Goal: Transaction & Acquisition: Purchase product/service

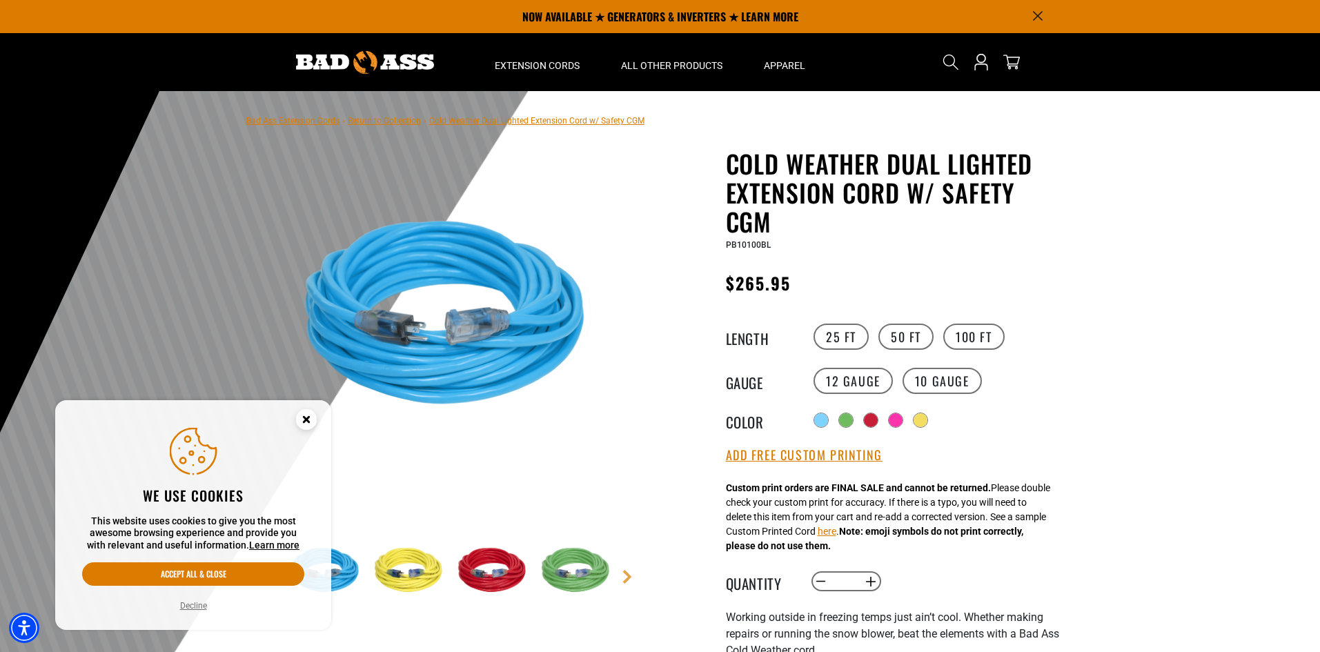
click at [628, 398] on main-product-gallery "1 of 5 Previous Next" at bounding box center [453, 416] width 393 height 534
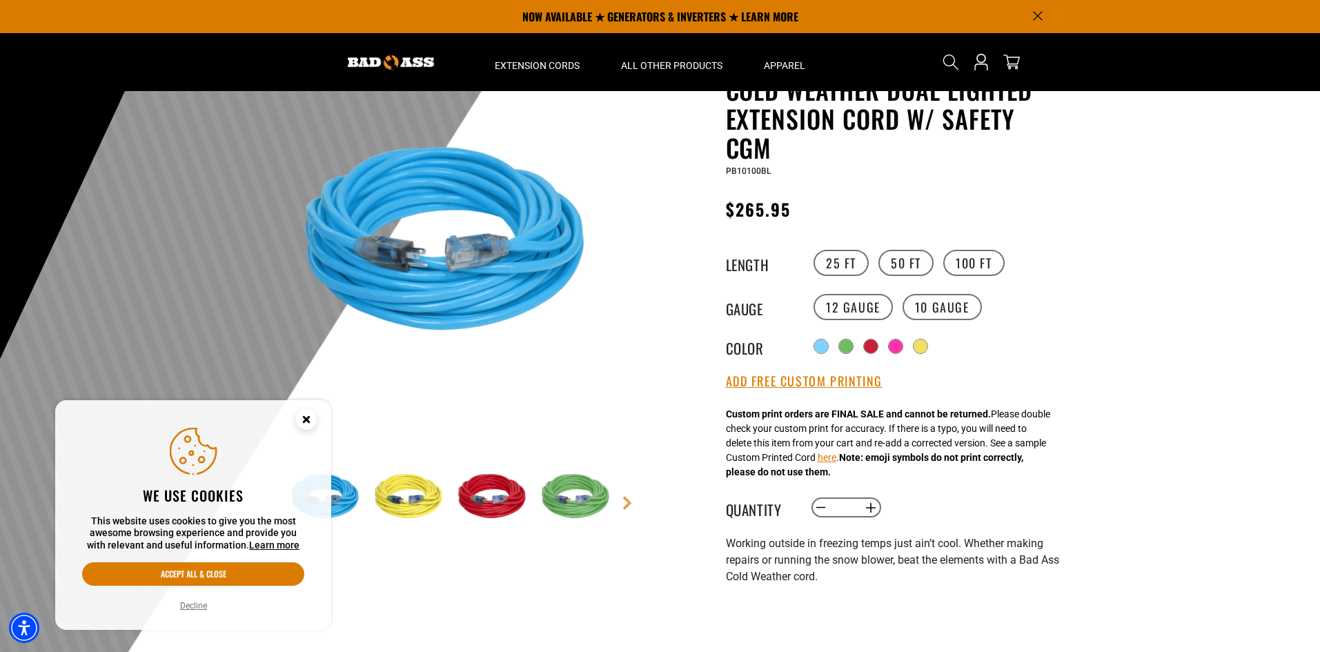
scroll to position [69, 0]
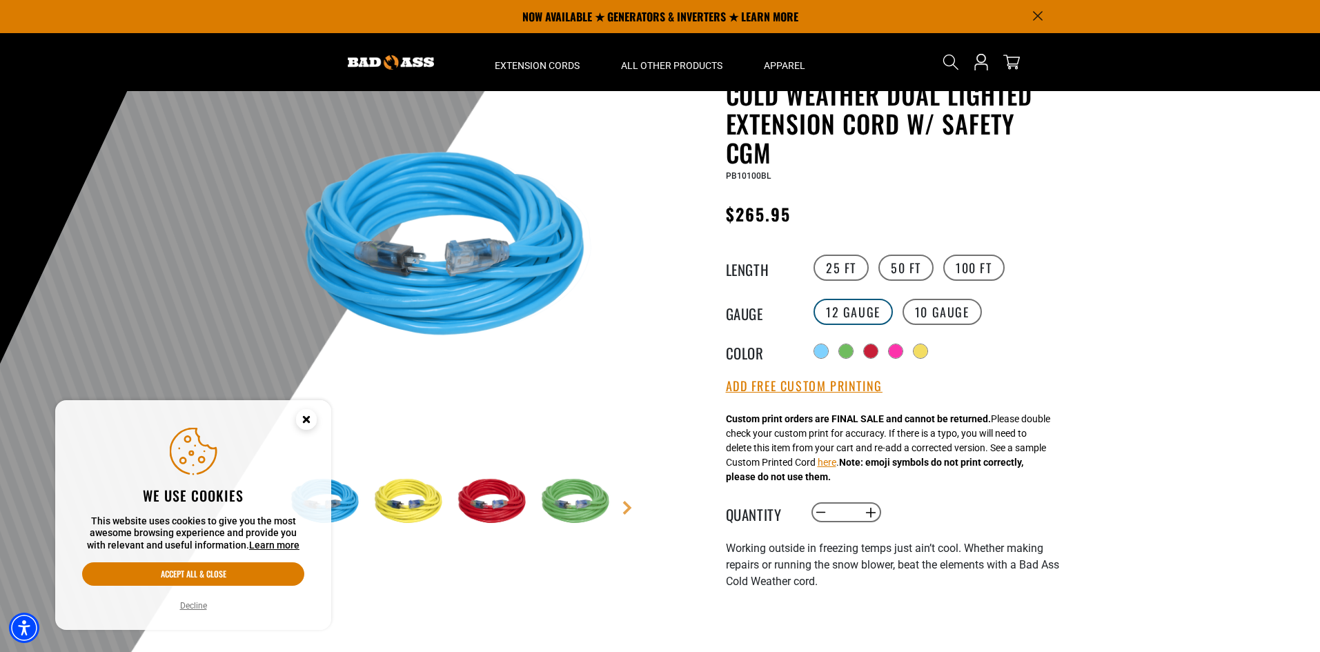
click at [860, 312] on label "12 Gauge" at bounding box center [852, 312] width 79 height 26
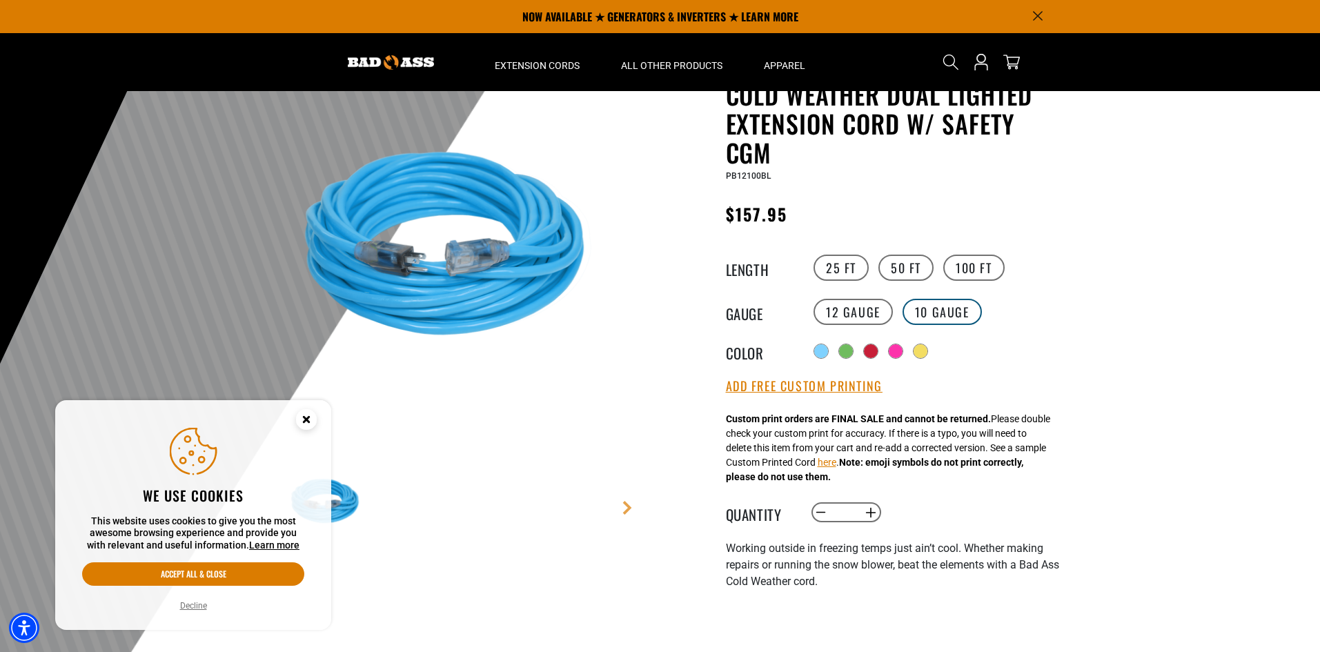
click at [952, 313] on label "10 Gauge" at bounding box center [941, 312] width 79 height 26
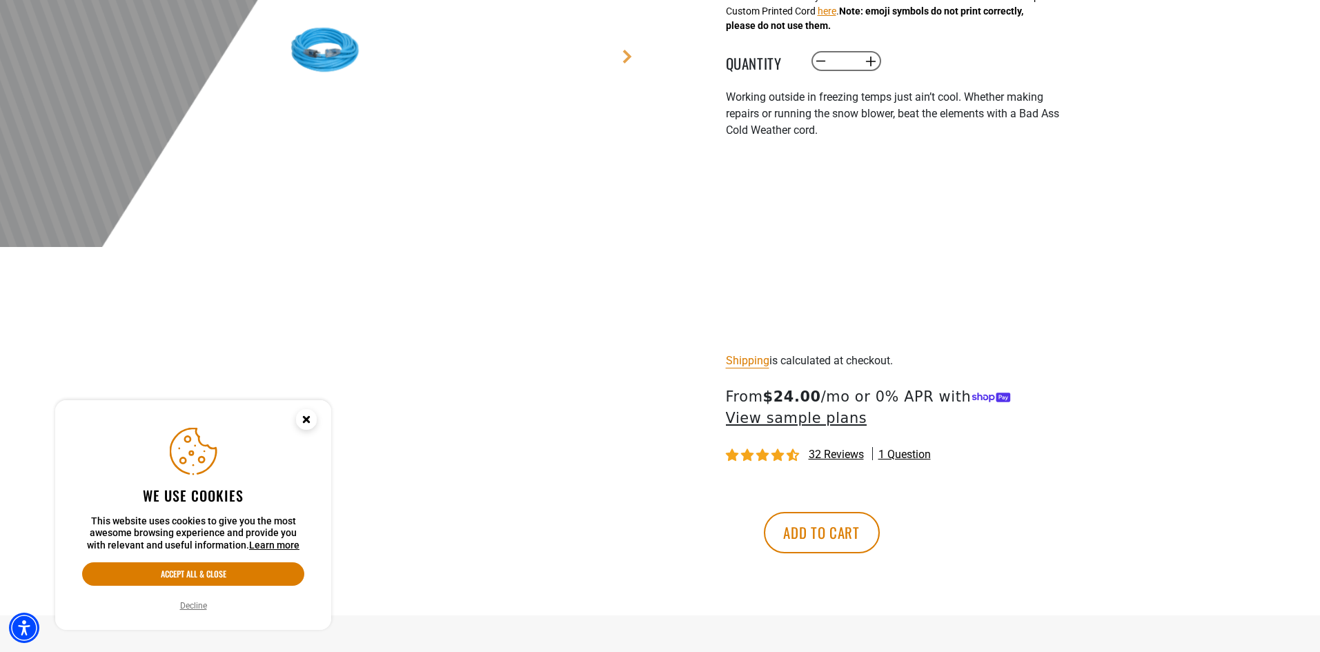
scroll to position [552, 0]
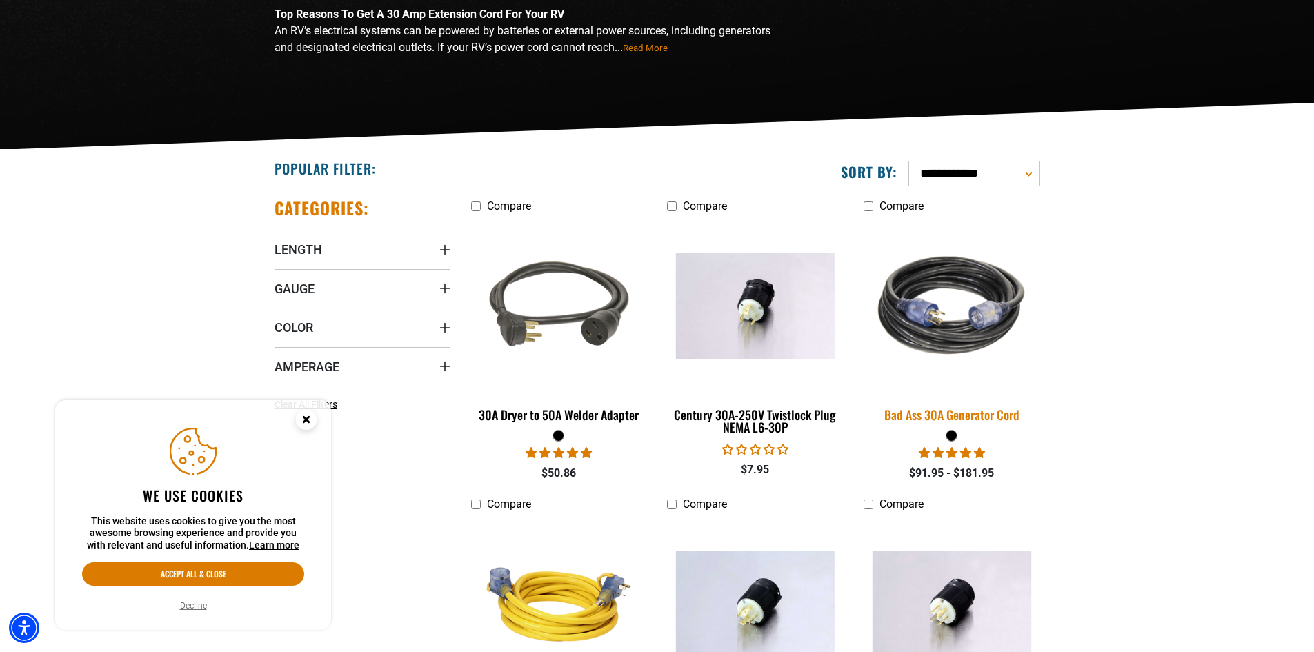
scroll to position [207, 0]
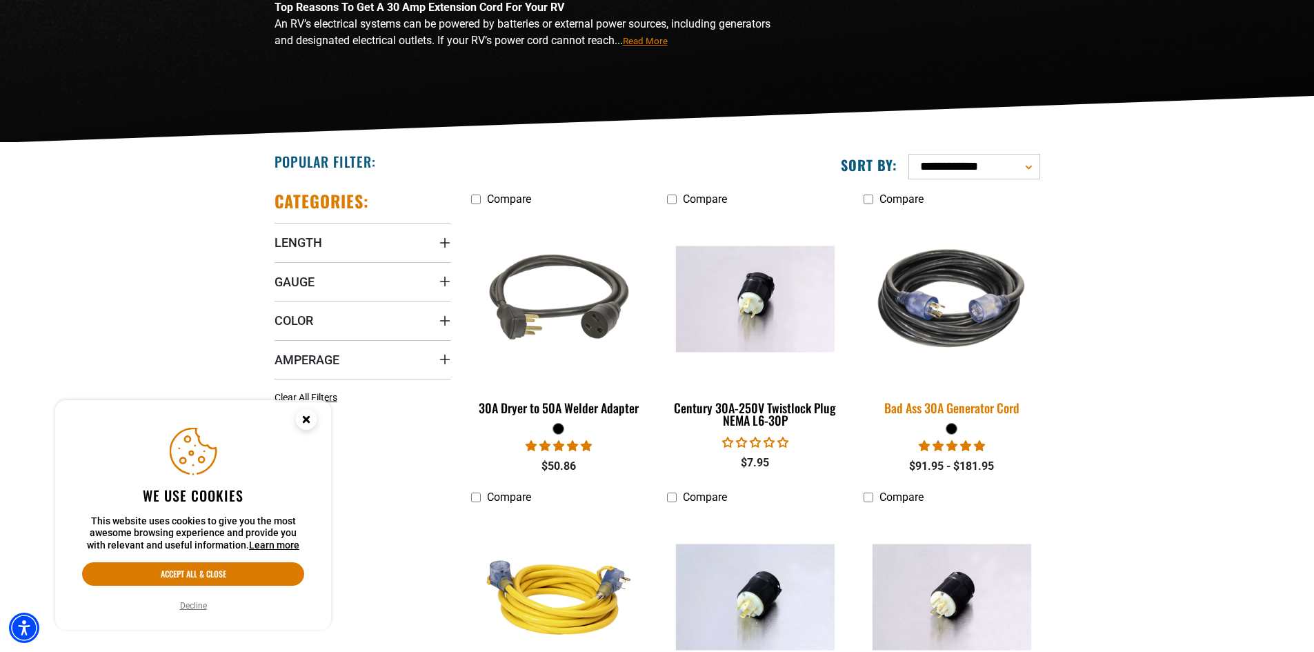
click at [965, 409] on div "Bad Ass 30A Generator Cord" at bounding box center [952, 408] width 176 height 12
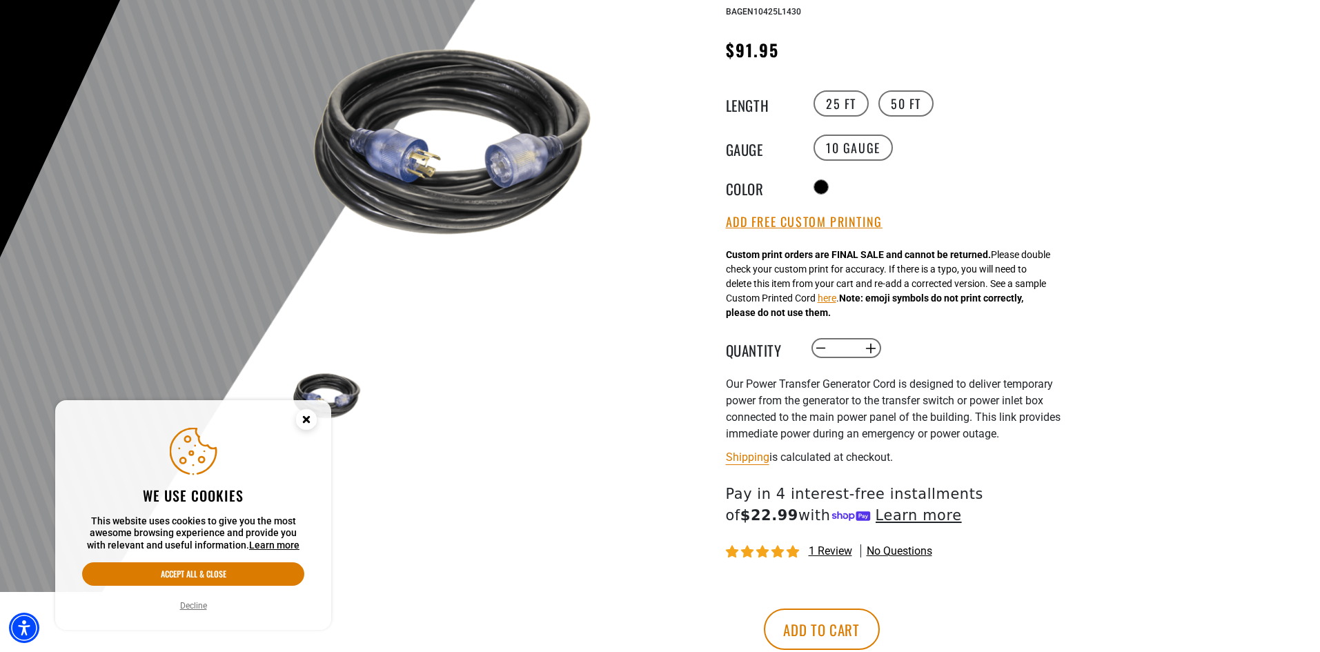
scroll to position [207, 0]
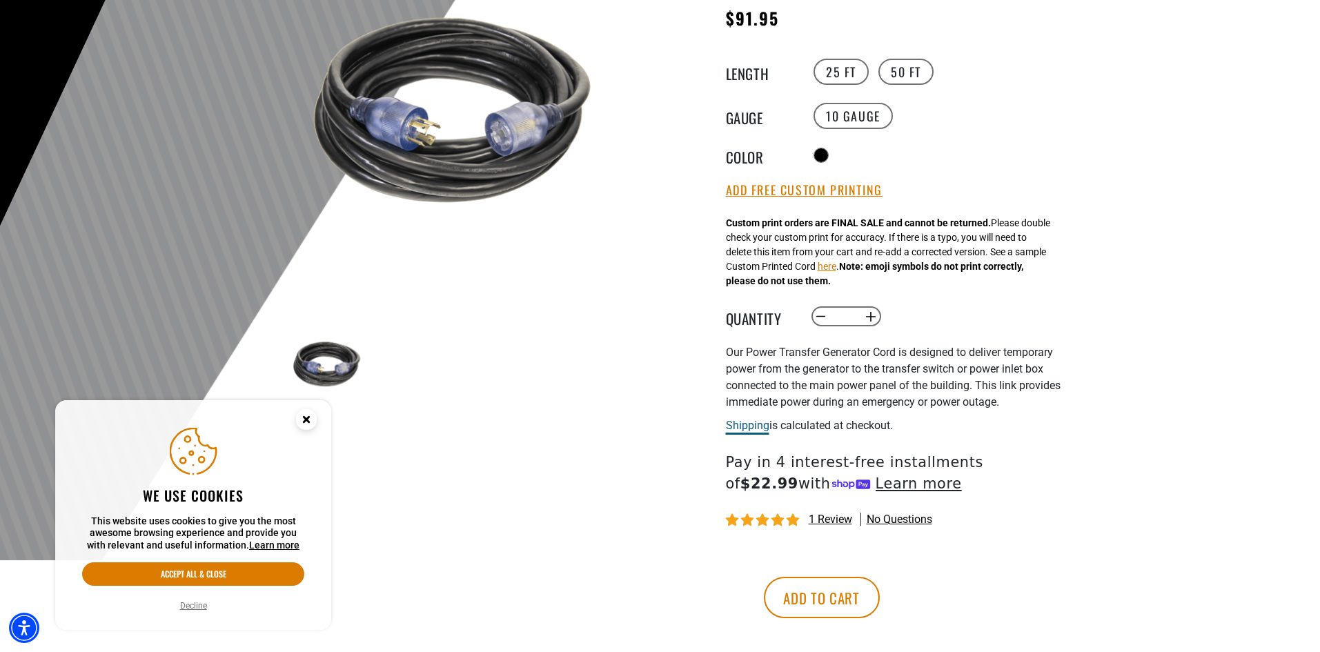
click at [757, 430] on link "Shipping" at bounding box center [747, 425] width 43 height 13
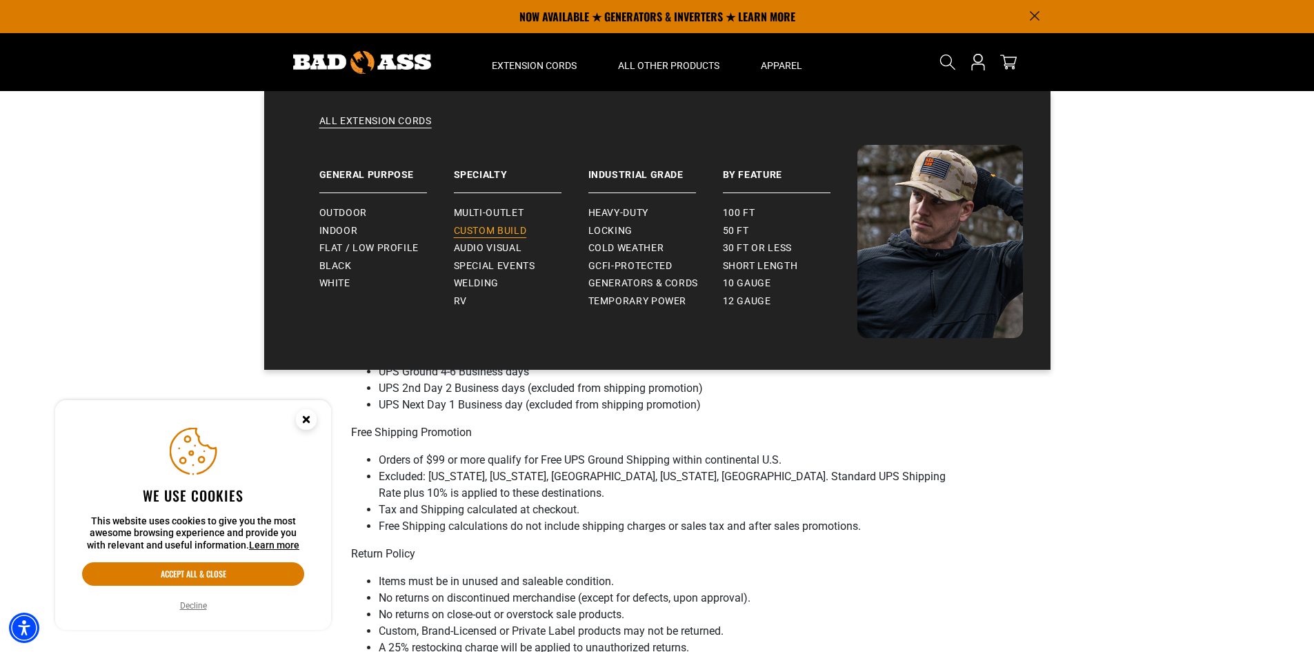
click at [486, 230] on span "Custom Build" at bounding box center [490, 231] width 73 height 12
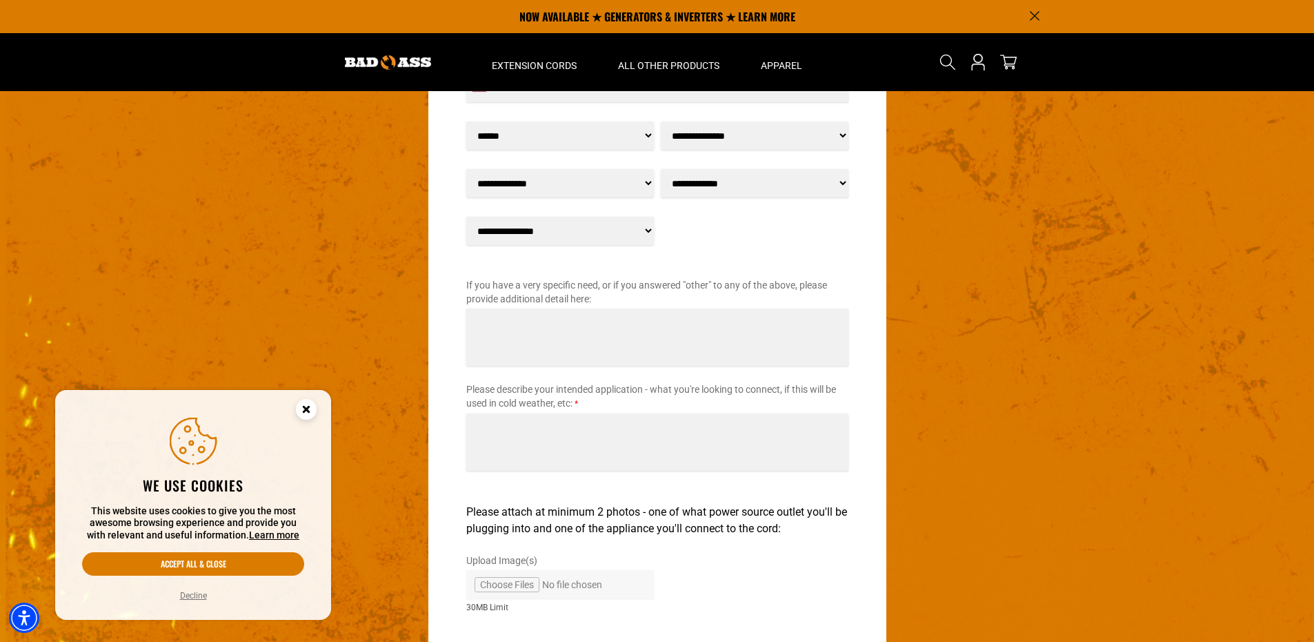
scroll to position [2115, 0]
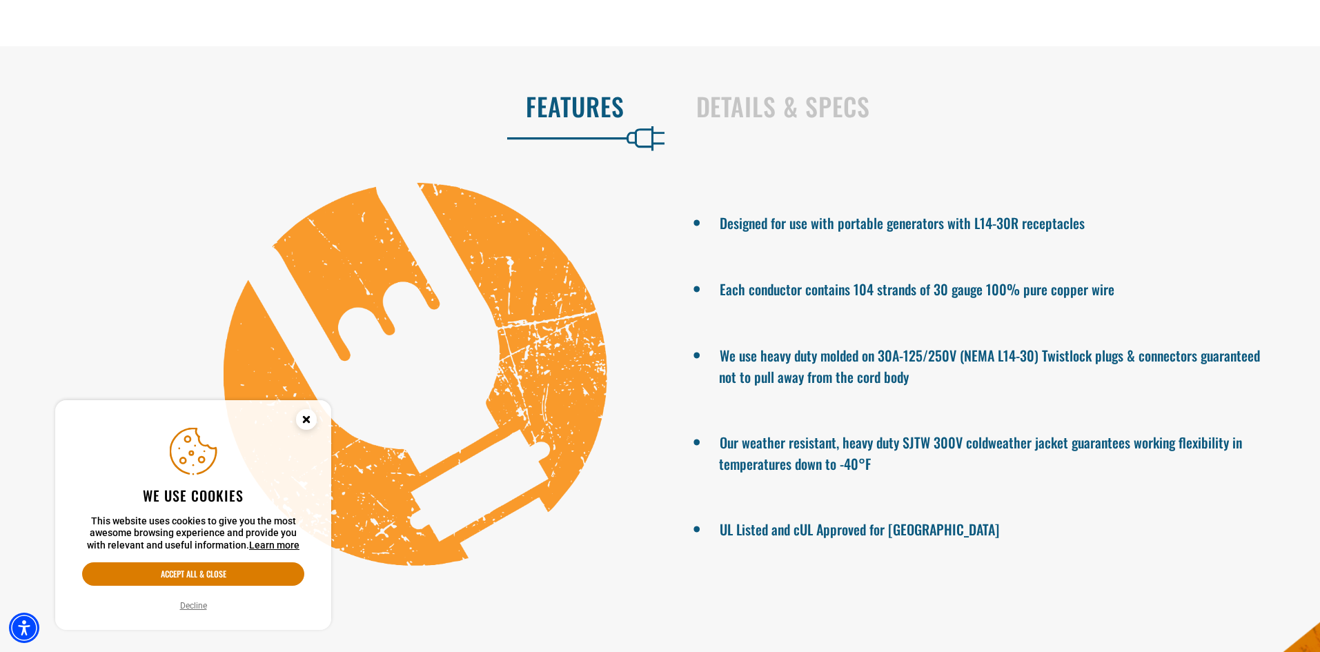
scroll to position [897, 0]
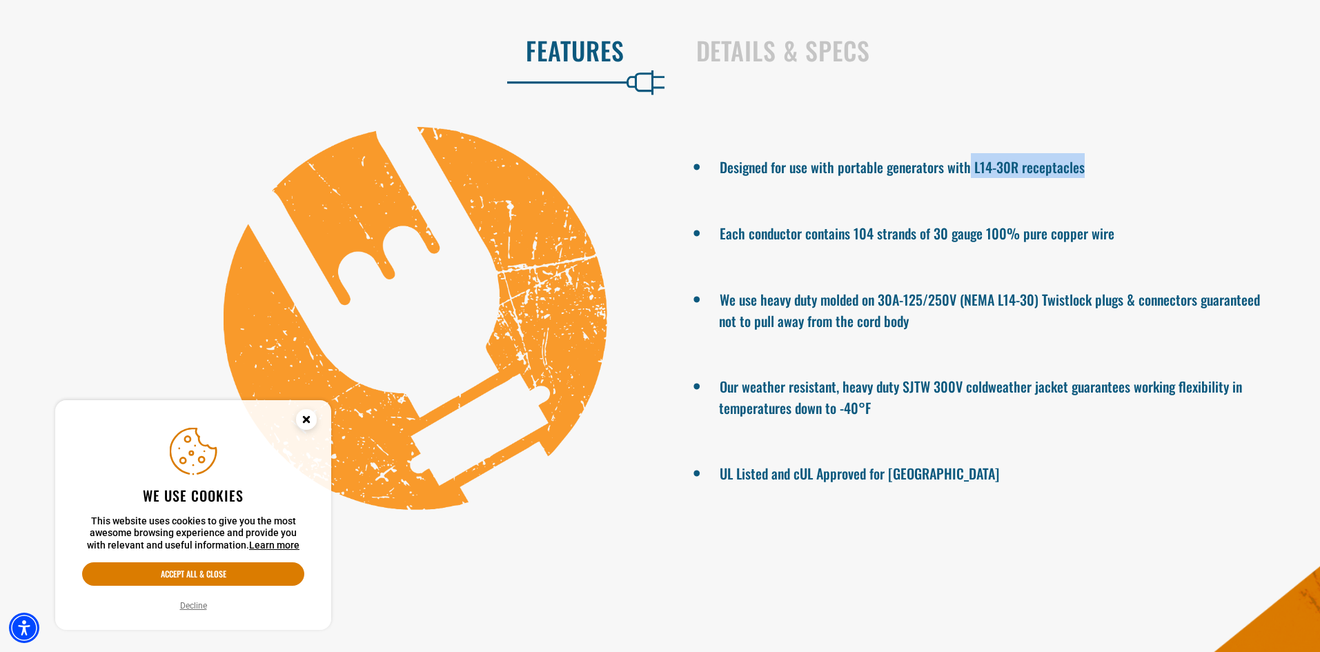
drag, startPoint x: 970, startPoint y: 168, endPoint x: 1088, endPoint y: 170, distance: 118.0
click at [1088, 170] on li "Designed for use with portable generators with L14-30R receptacles" at bounding box center [995, 165] width 553 height 25
copy li "L14-30R receptacles"
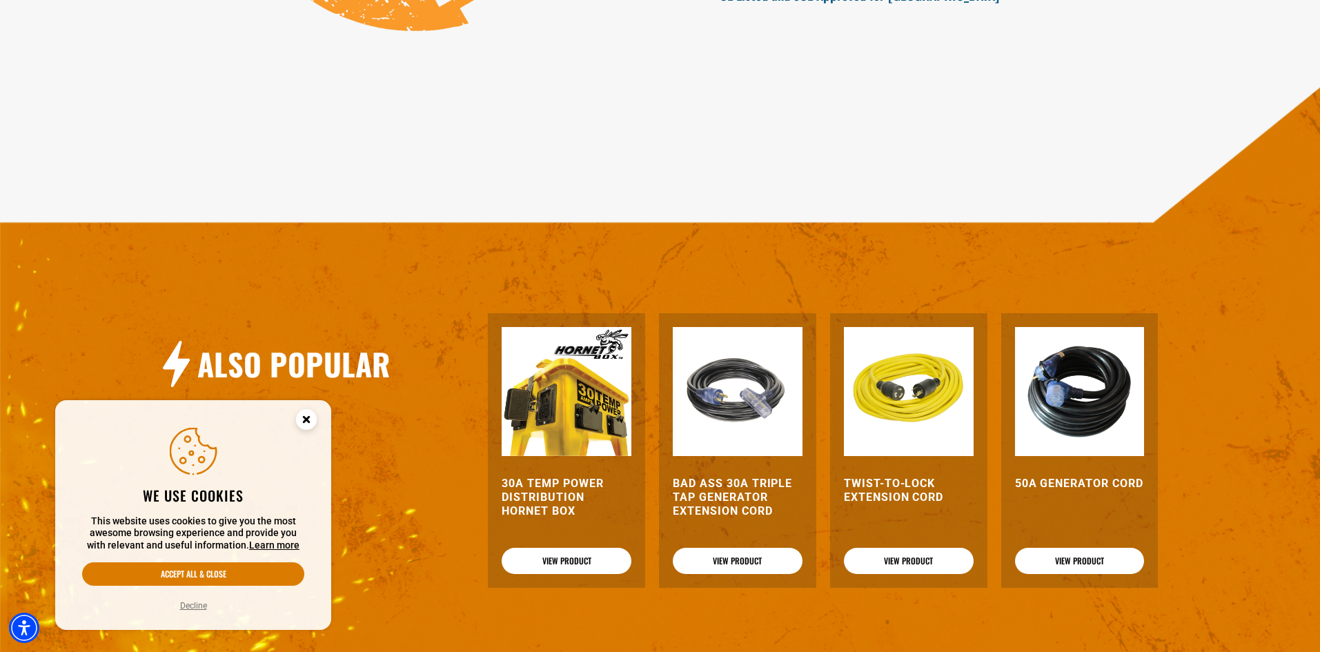
scroll to position [1449, 0]
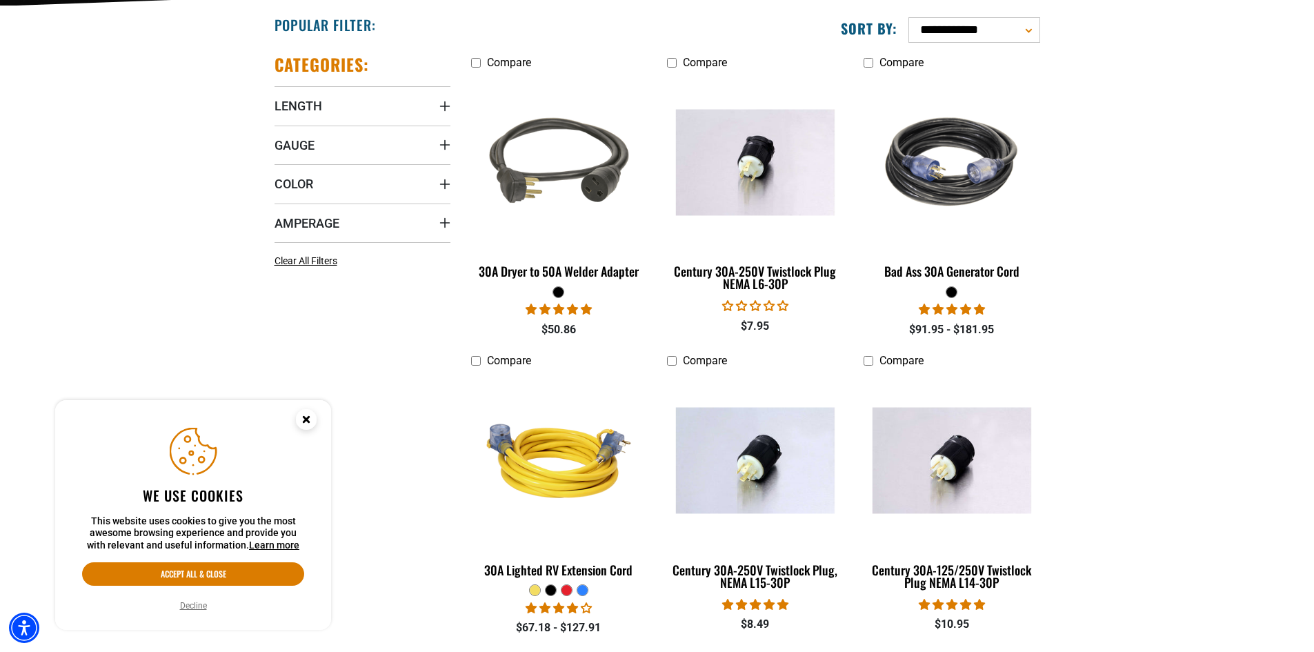
scroll to position [345, 0]
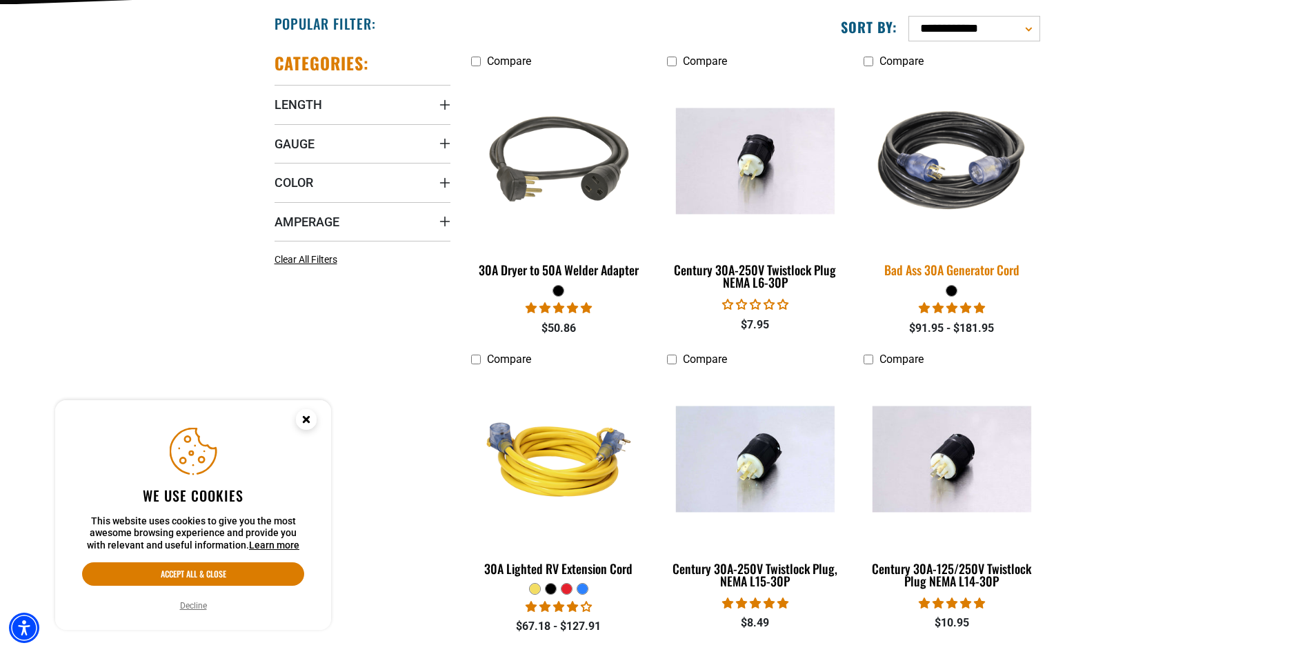
click at [980, 275] on div "Bad Ass 30A Generator Cord" at bounding box center [952, 270] width 176 height 12
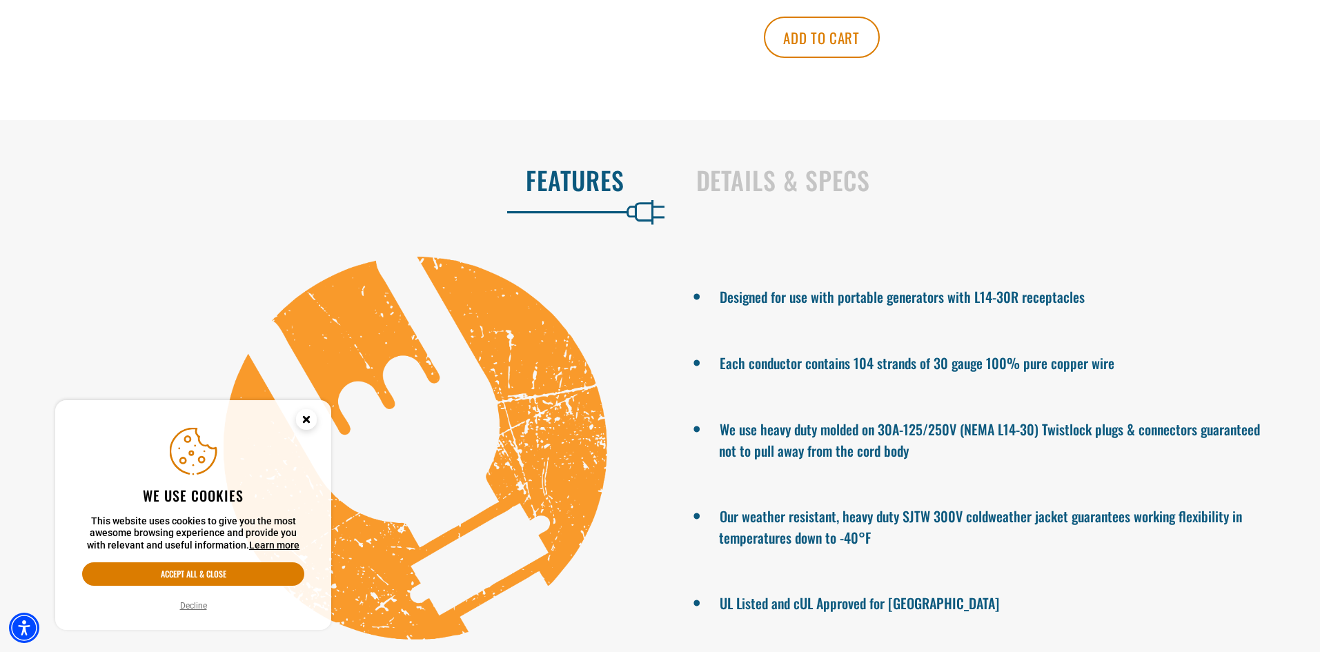
scroll to position [828, 0]
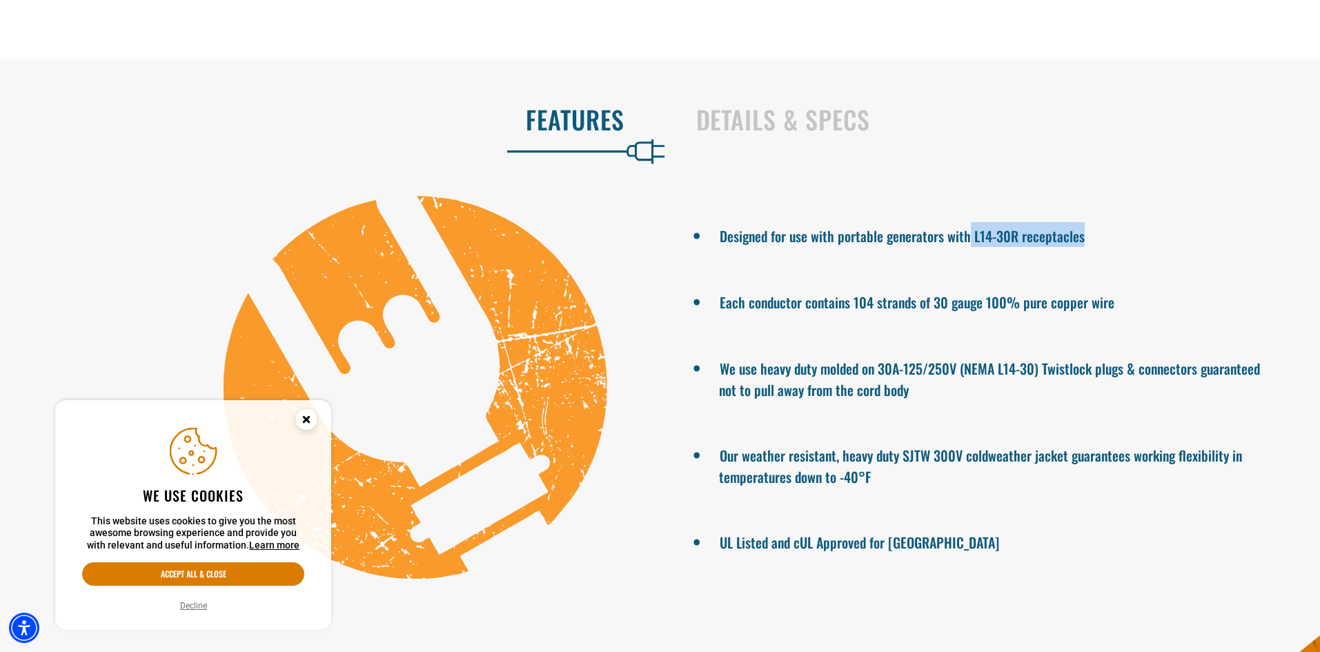
drag, startPoint x: 970, startPoint y: 232, endPoint x: 1084, endPoint y: 237, distance: 113.9
click at [1084, 237] on li "Designed for use with portable generators with L14-30R receptacles" at bounding box center [995, 234] width 553 height 25
copy li "L14-30R receptacles"
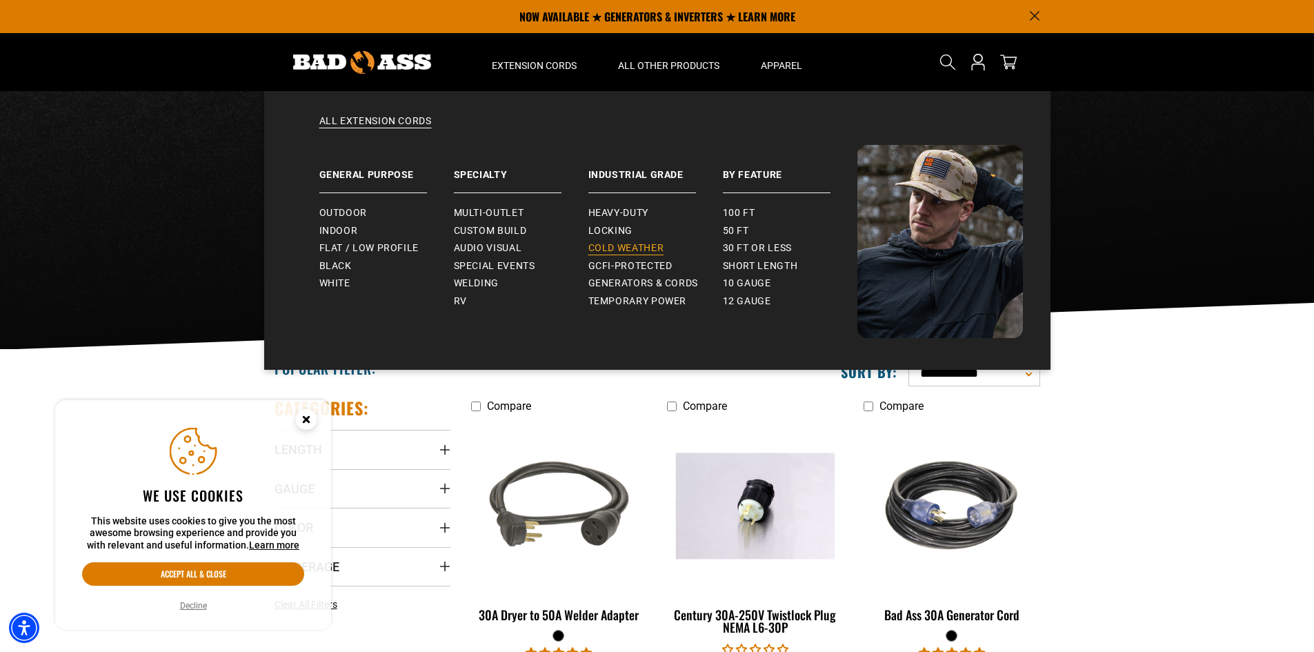
click at [653, 251] on span "Cold Weather" at bounding box center [626, 248] width 76 height 12
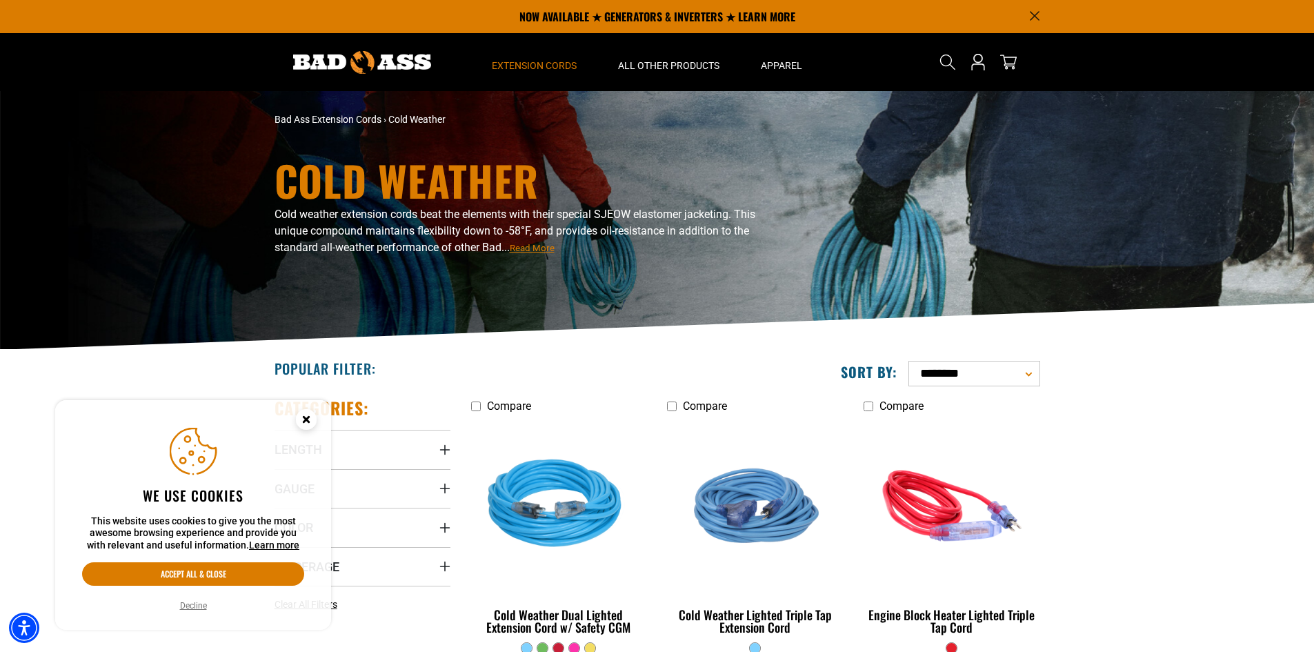
click at [1031, 373] on select "**********" at bounding box center [975, 374] width 132 height 26
click at [1030, 373] on select "**********" at bounding box center [975, 374] width 132 height 26
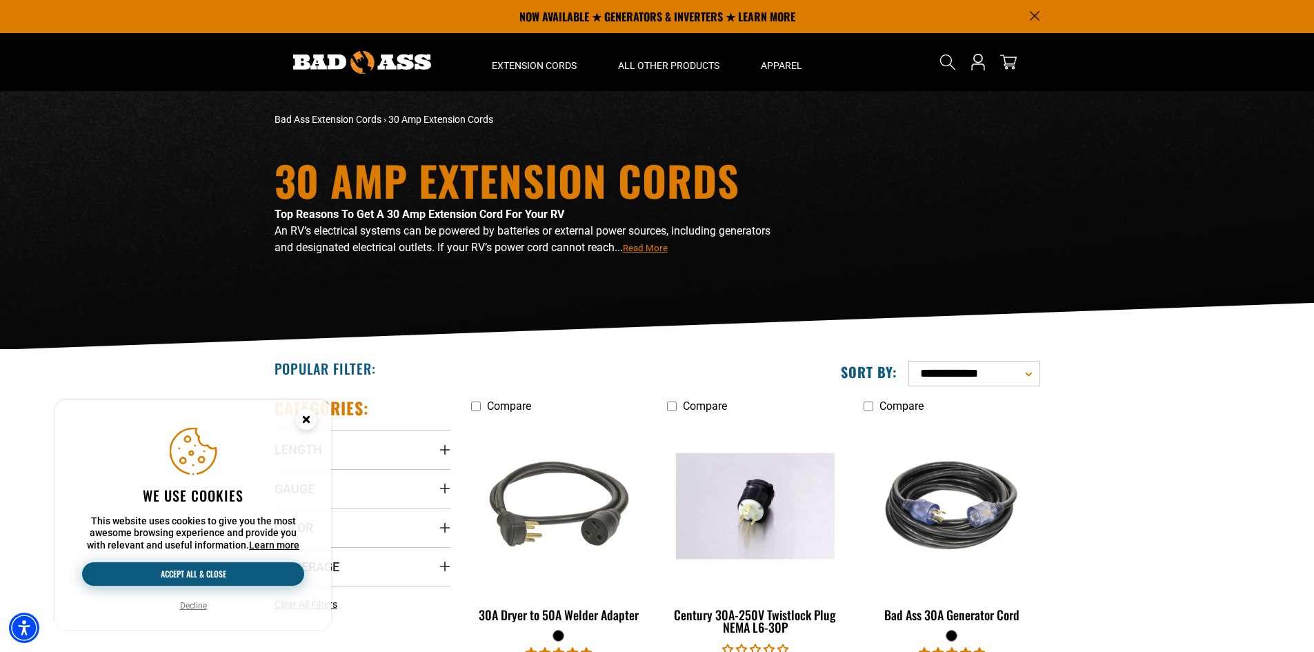
click at [164, 572] on button "Accept all & close" at bounding box center [193, 573] width 222 height 23
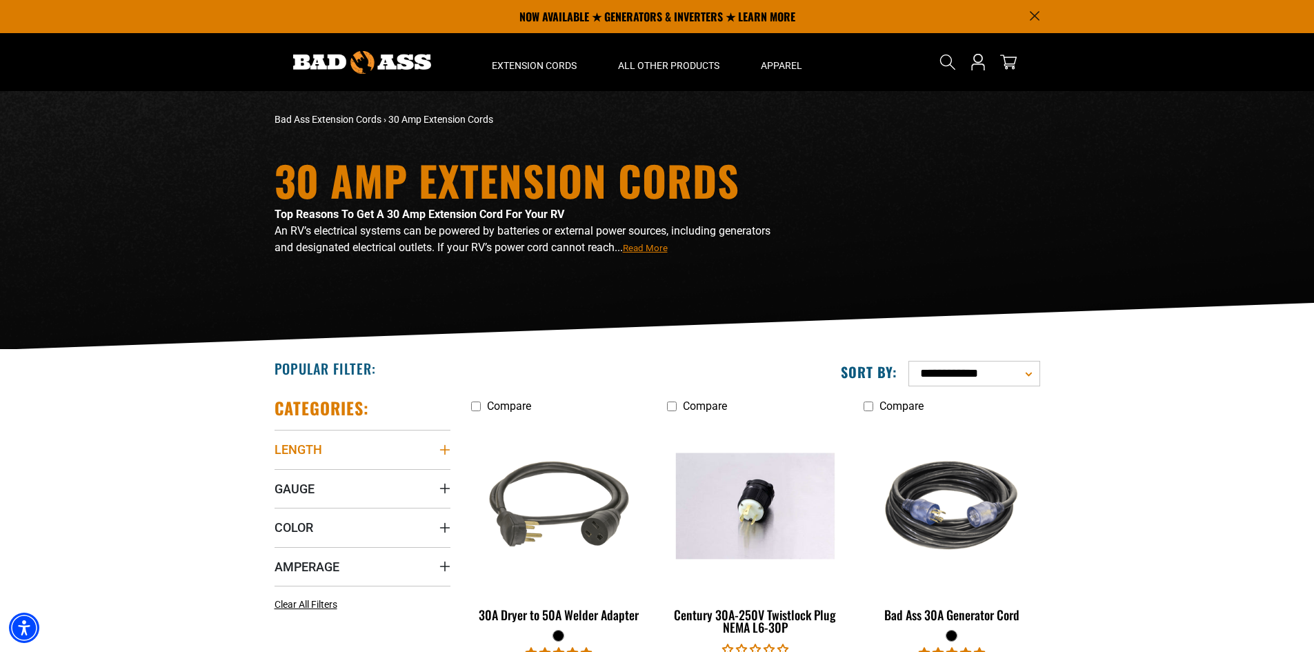
click at [446, 449] on icon "Length" at bounding box center [444, 449] width 11 height 11
click at [279, 501] on icon at bounding box center [280, 501] width 11 height 18
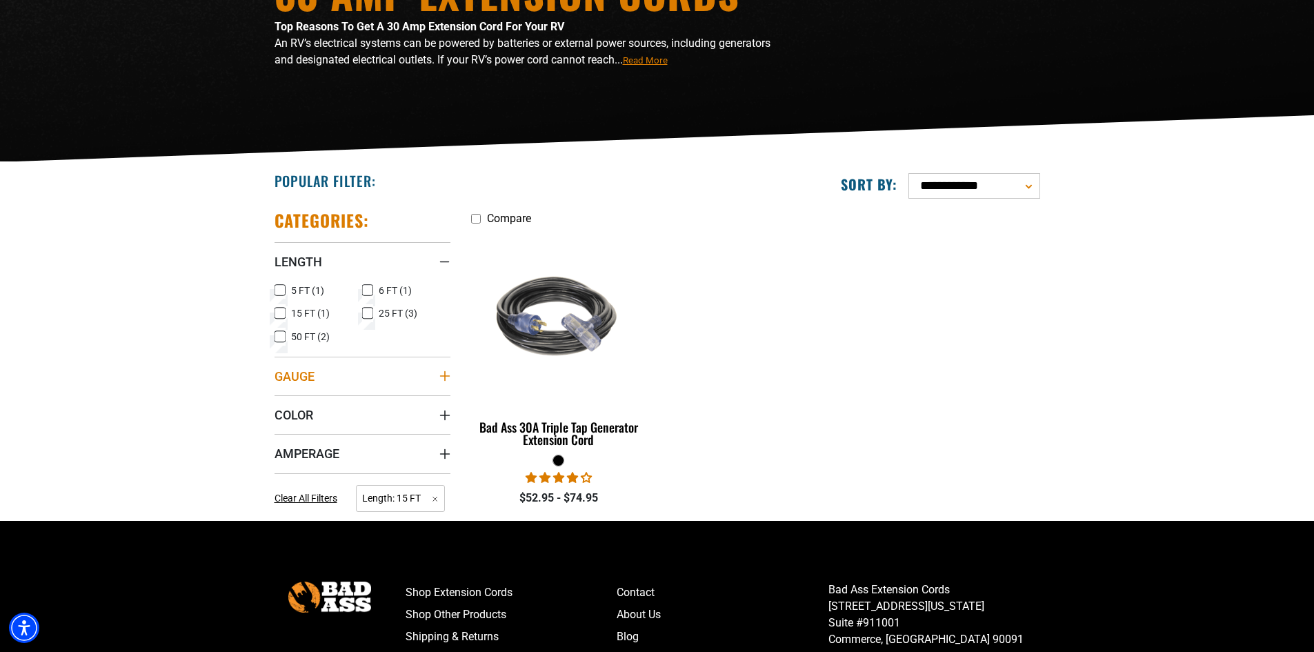
scroll to position [207, 0]
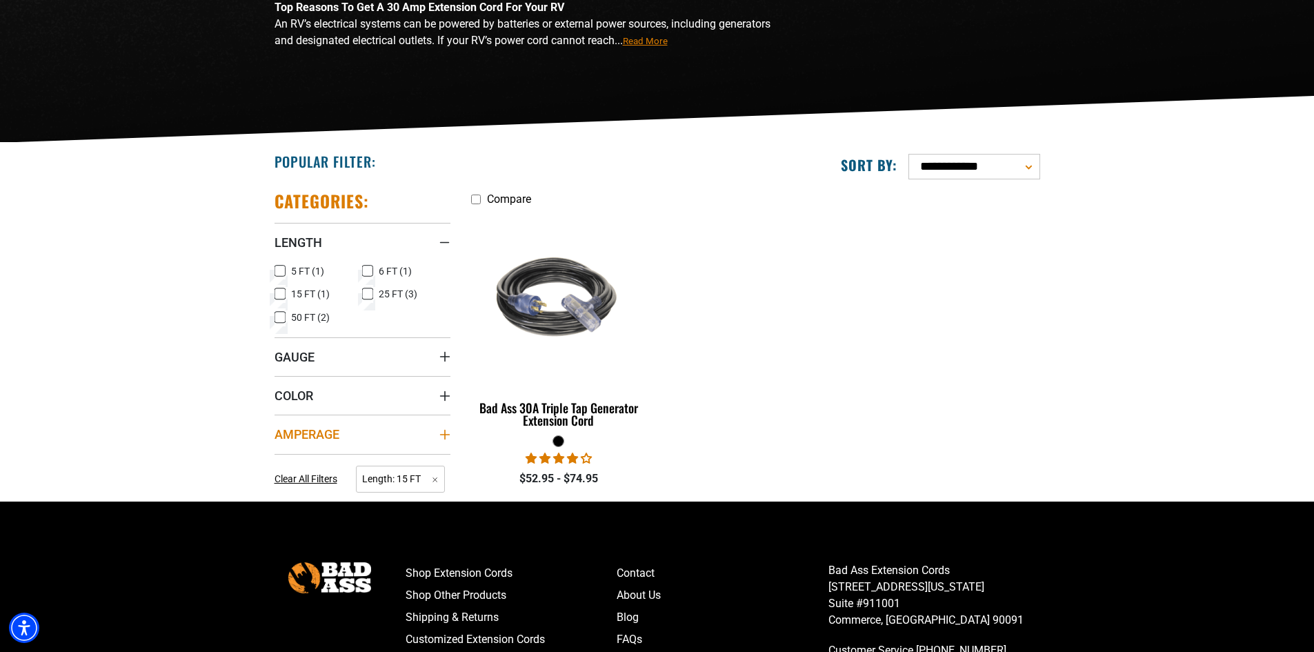
click at [442, 432] on icon "Amperage" at bounding box center [444, 434] width 11 height 11
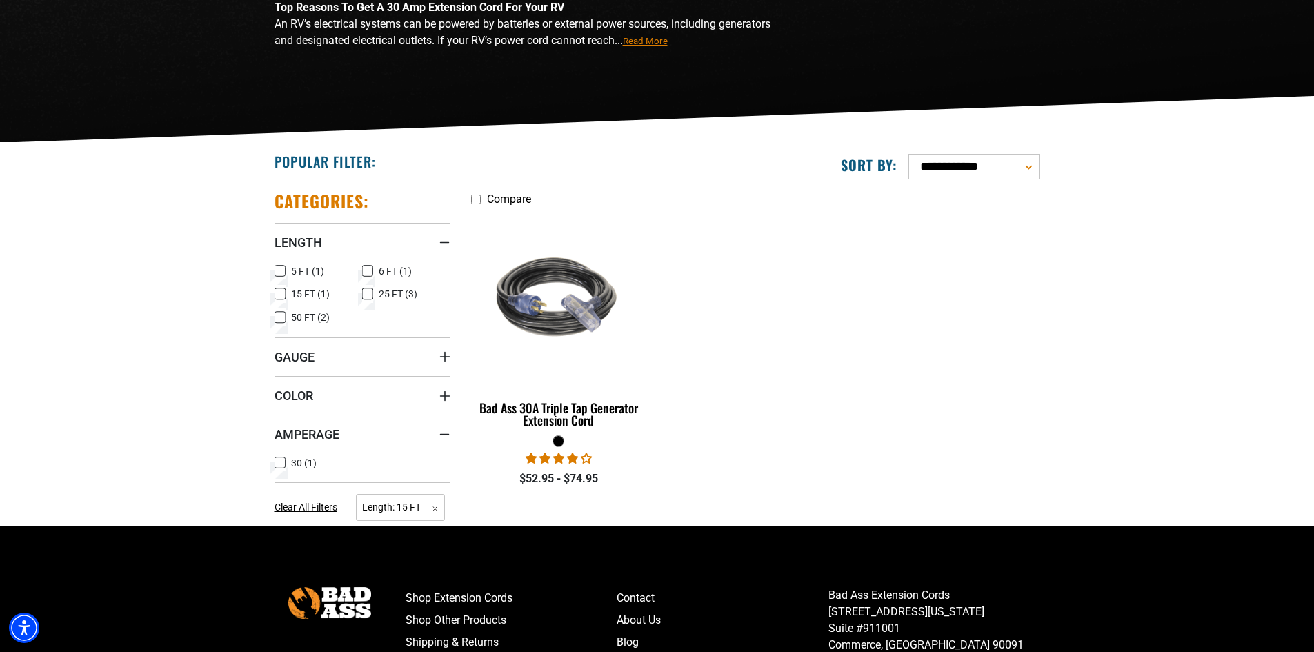
click at [278, 465] on icon at bounding box center [280, 463] width 11 height 18
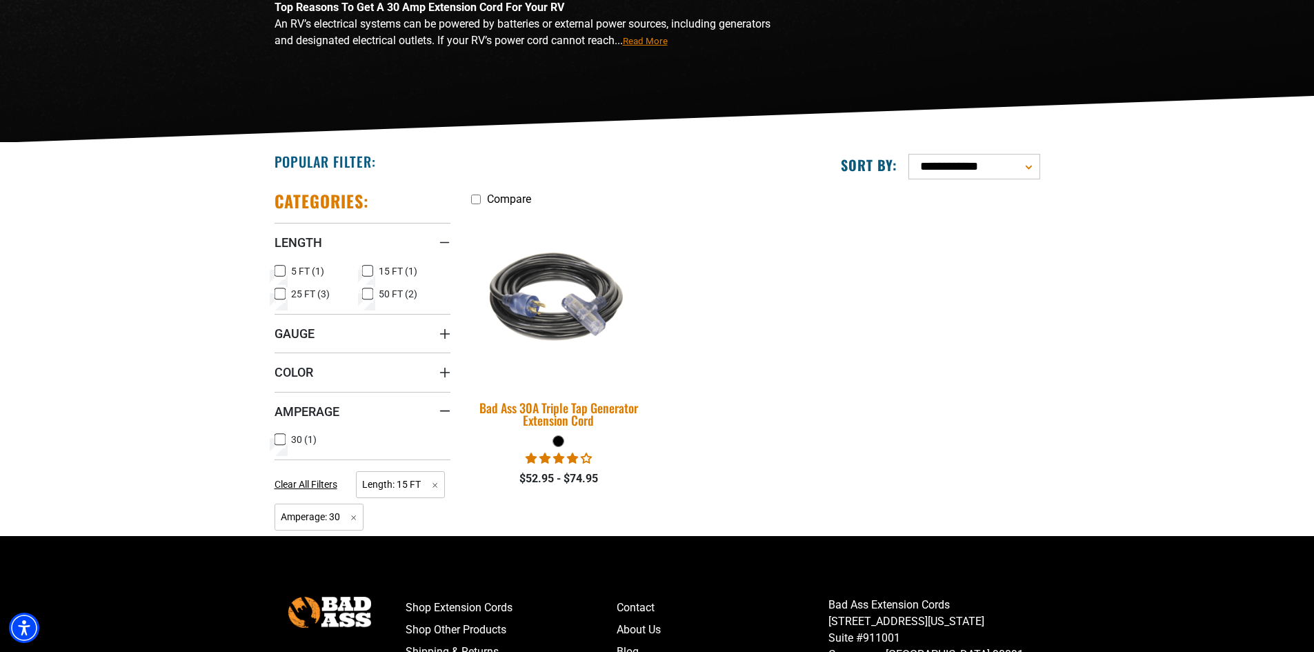
click at [603, 408] on div "Bad Ass 30A Triple Tap Generator Extension Cord" at bounding box center [559, 414] width 176 height 25
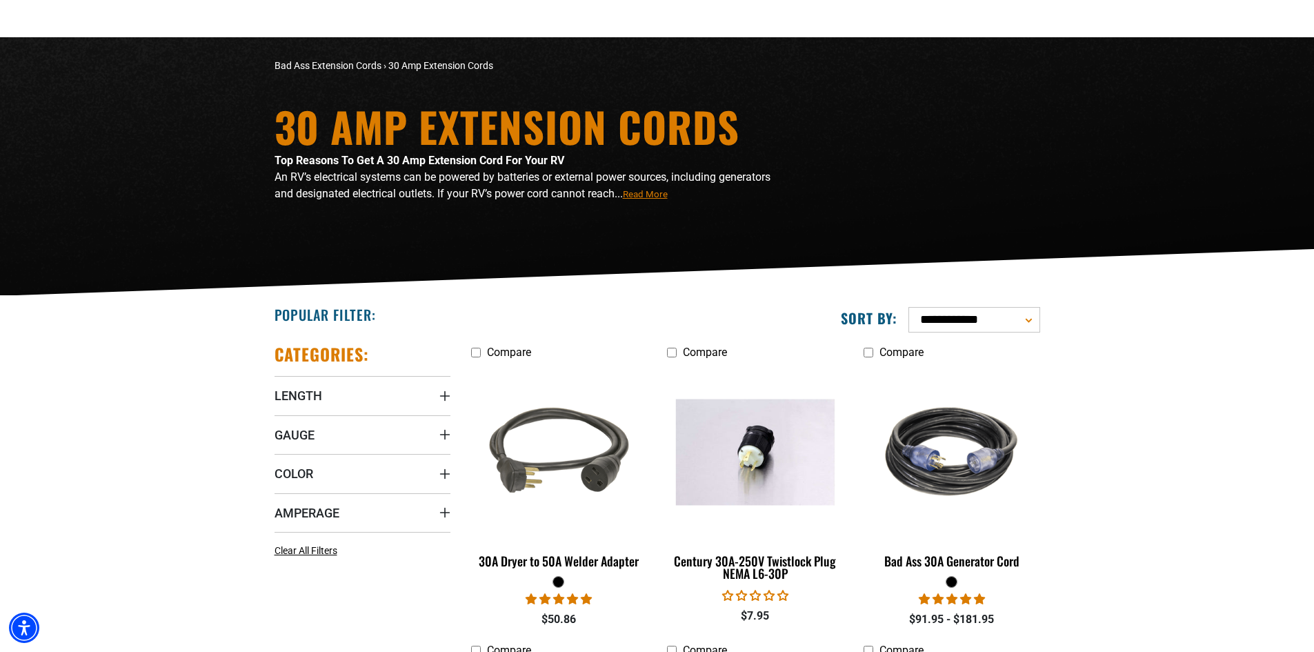
scroll to position [207, 0]
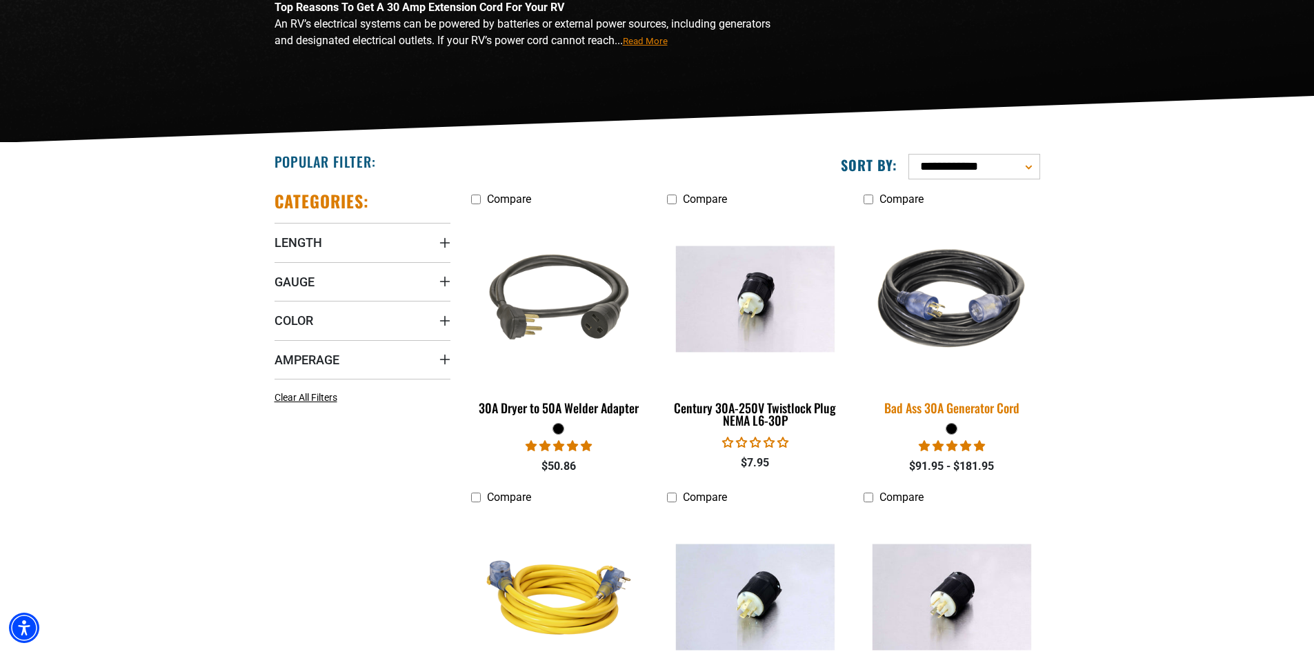
click at [981, 406] on div "Bad Ass 30A Generator Cord" at bounding box center [952, 408] width 176 height 12
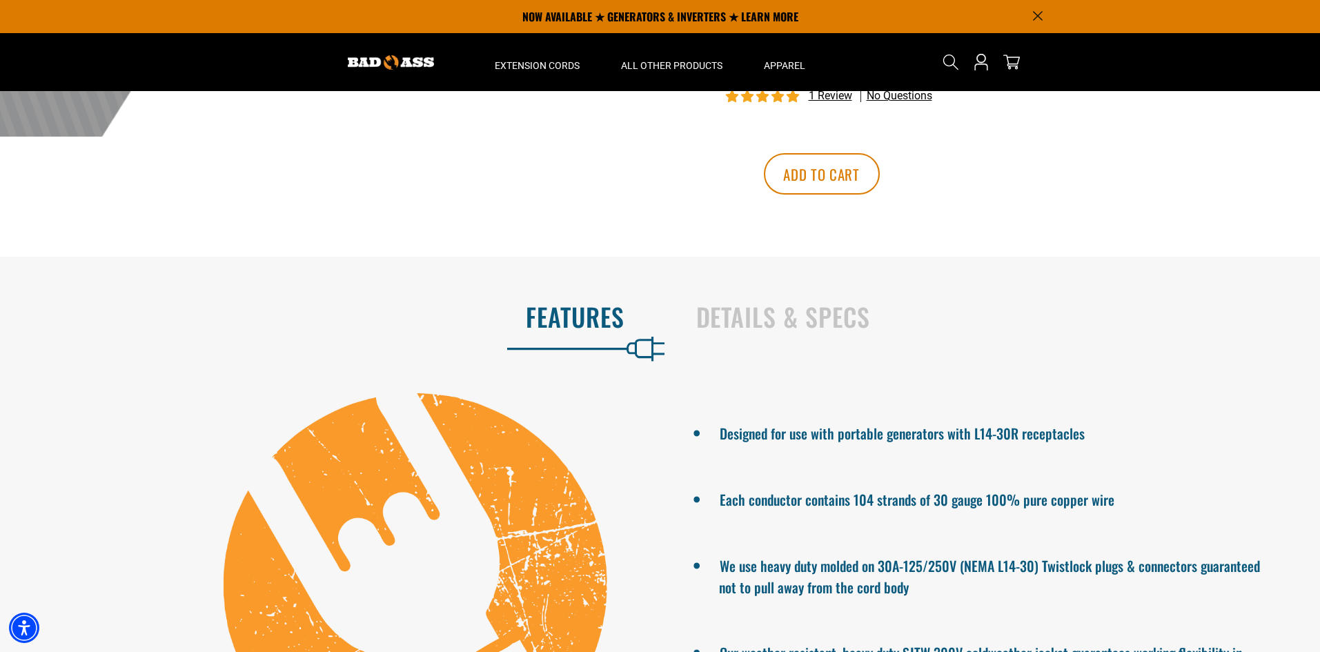
scroll to position [621, 0]
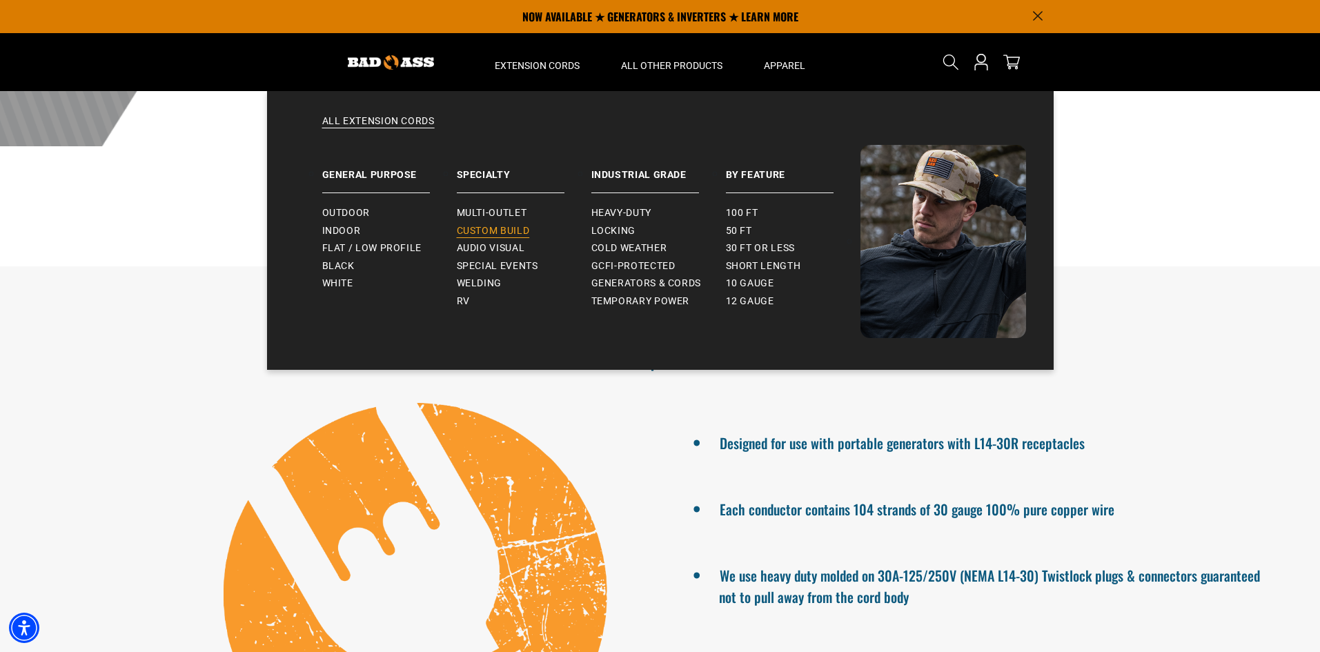
click at [490, 237] on span "Custom Build" at bounding box center [493, 231] width 73 height 12
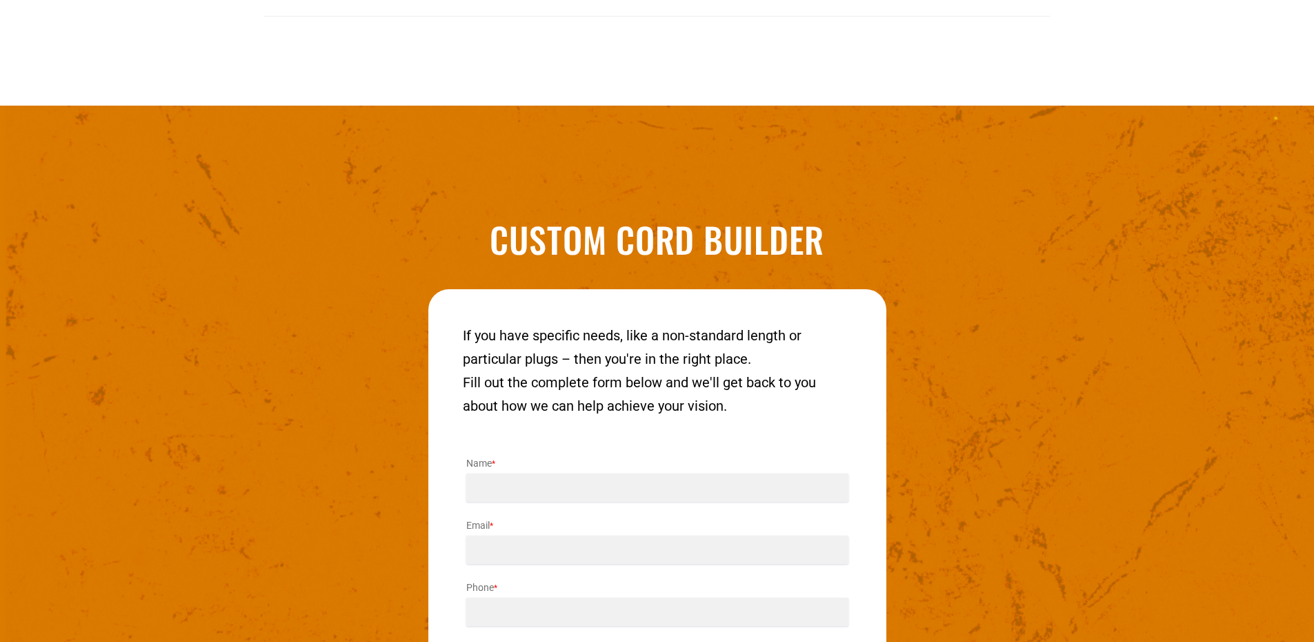
scroll to position [1712, 0]
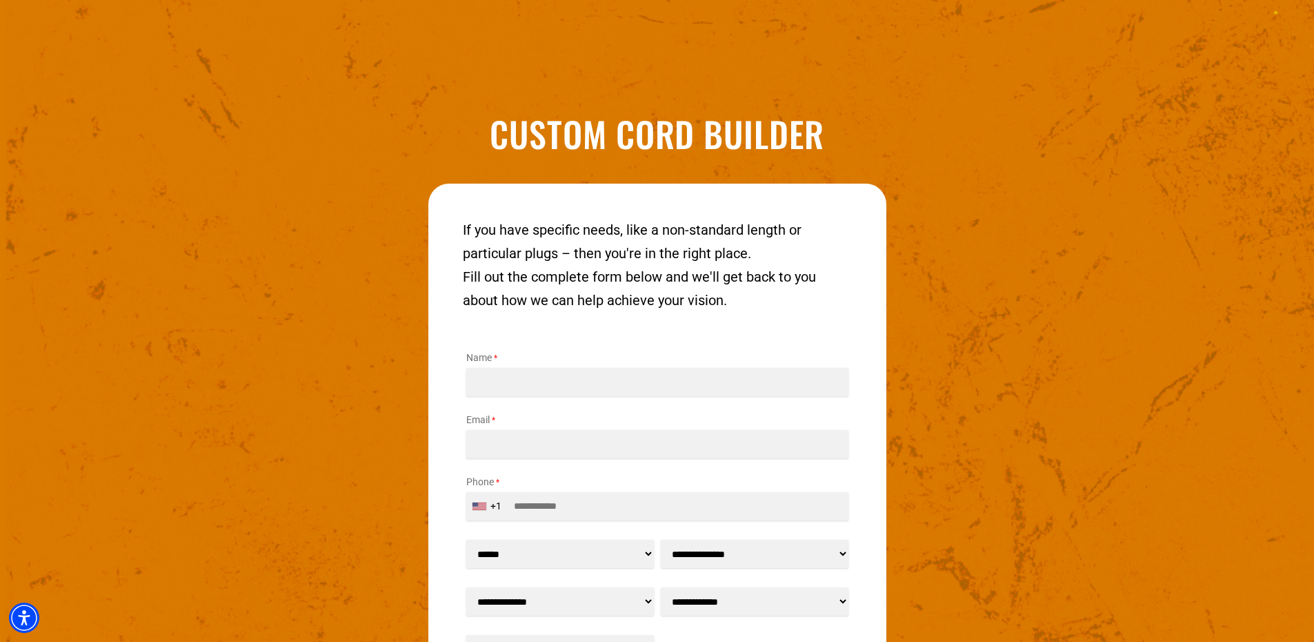
click at [568, 375] on input "Name *" at bounding box center [657, 382] width 382 height 28
type input "**********"
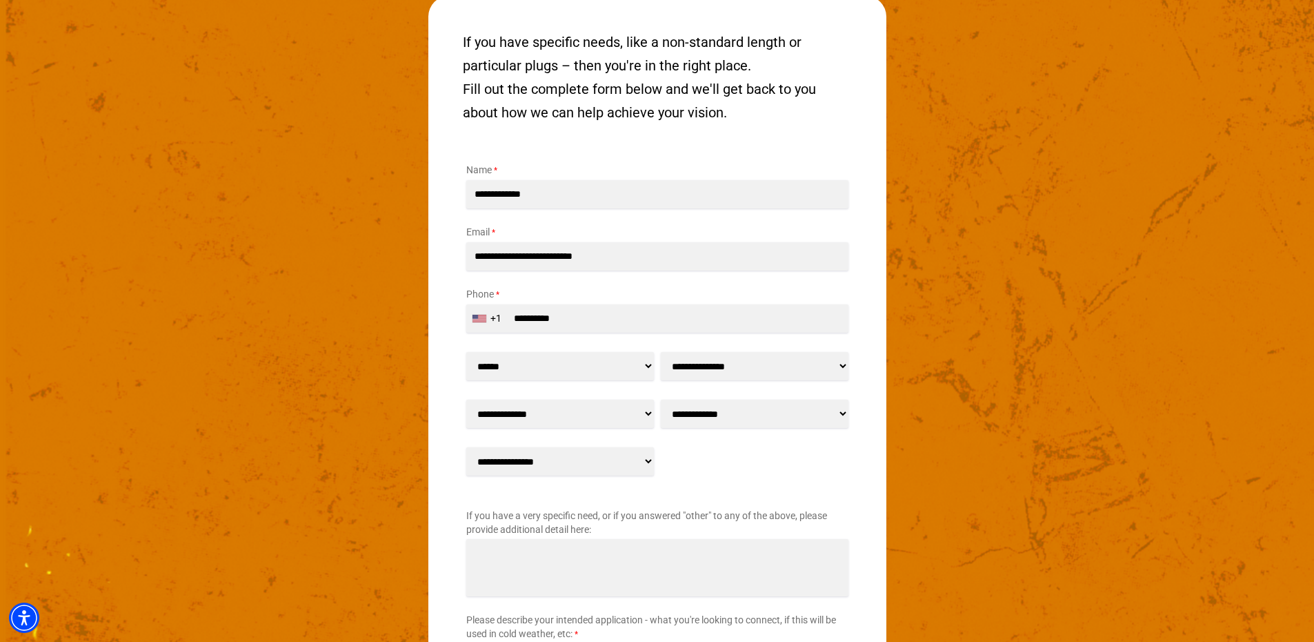
scroll to position [1919, 0]
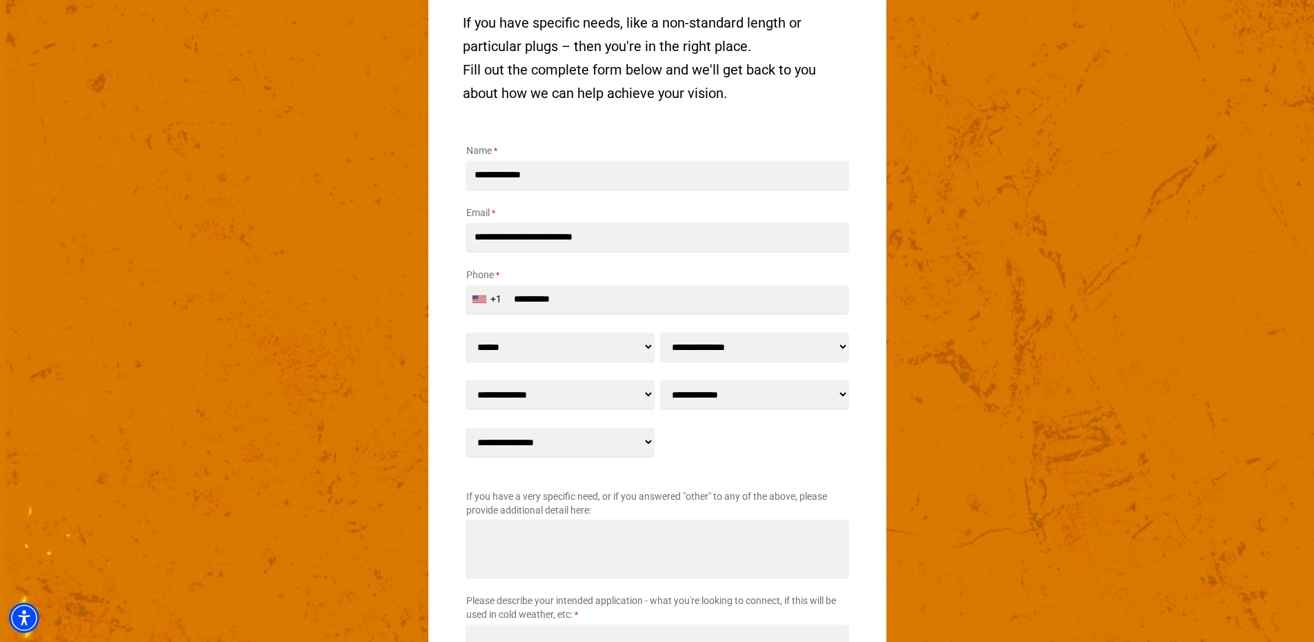
click at [647, 344] on select "****** ** ** *** *****" at bounding box center [560, 347] width 188 height 28
click at [646, 346] on select "****** ** ** *** *****" at bounding box center [560, 347] width 188 height 28
click at [646, 397] on select "**********" at bounding box center [560, 394] width 188 height 28
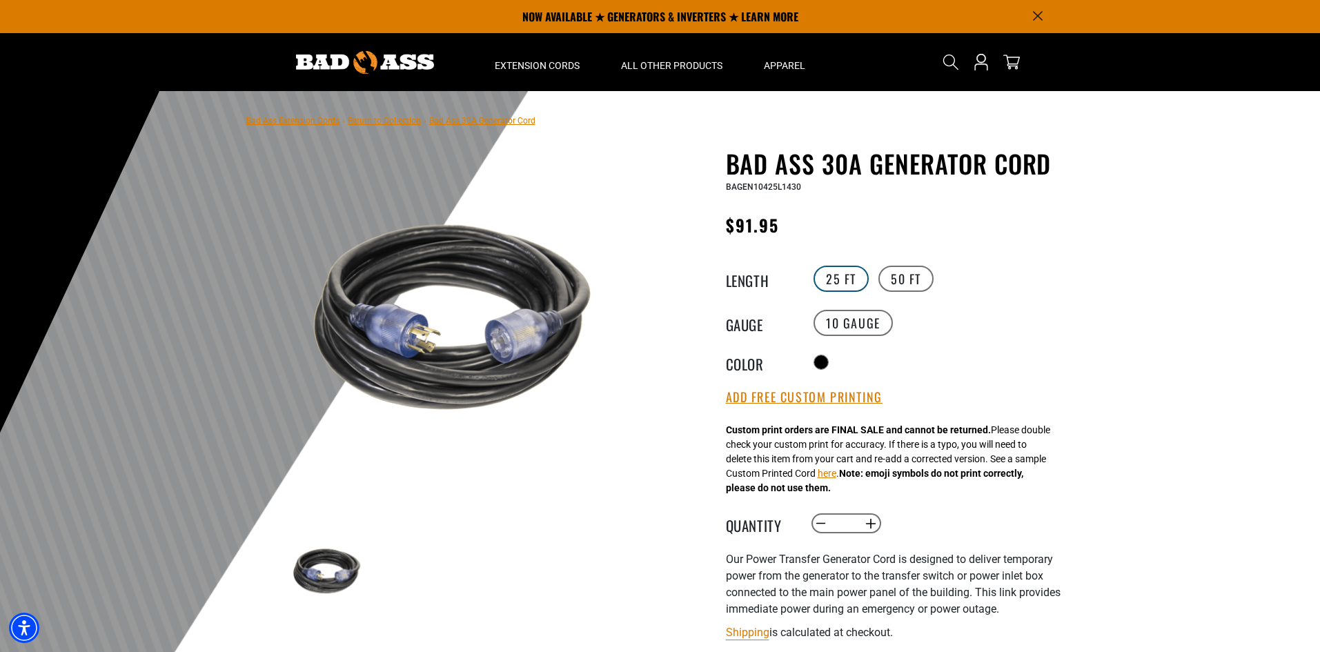
click at [835, 279] on label "25 FT" at bounding box center [840, 279] width 55 height 26
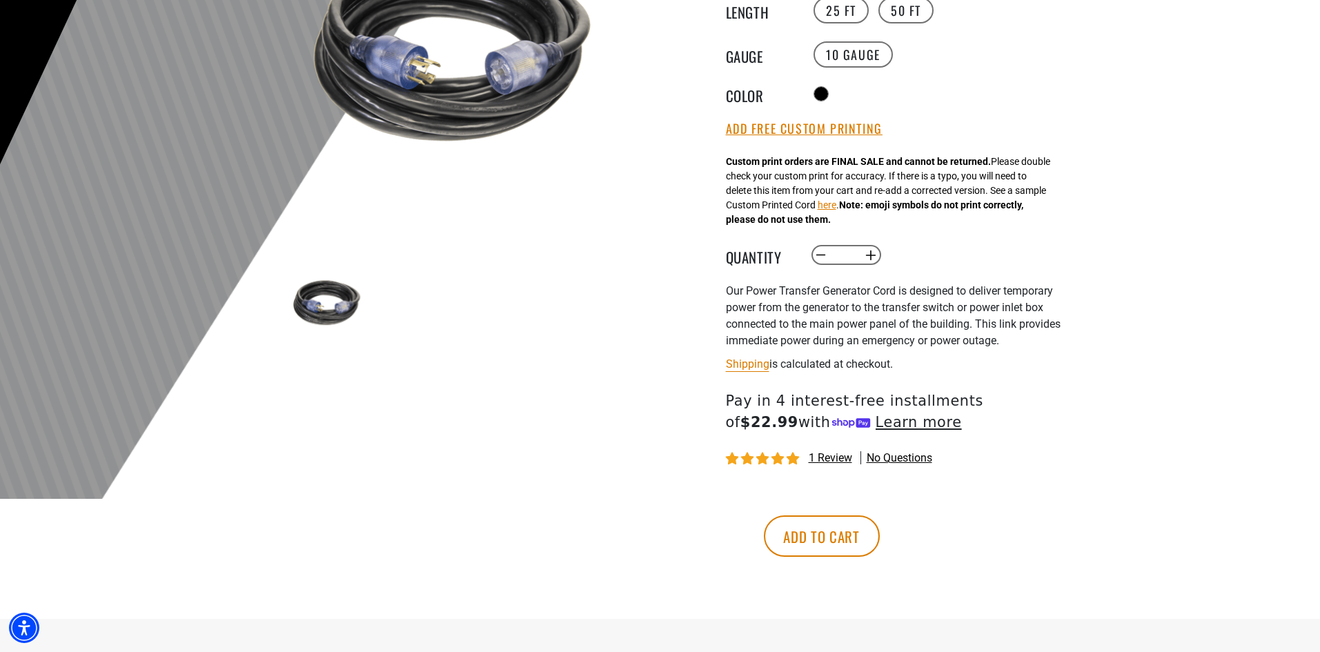
scroll to position [276, 0]
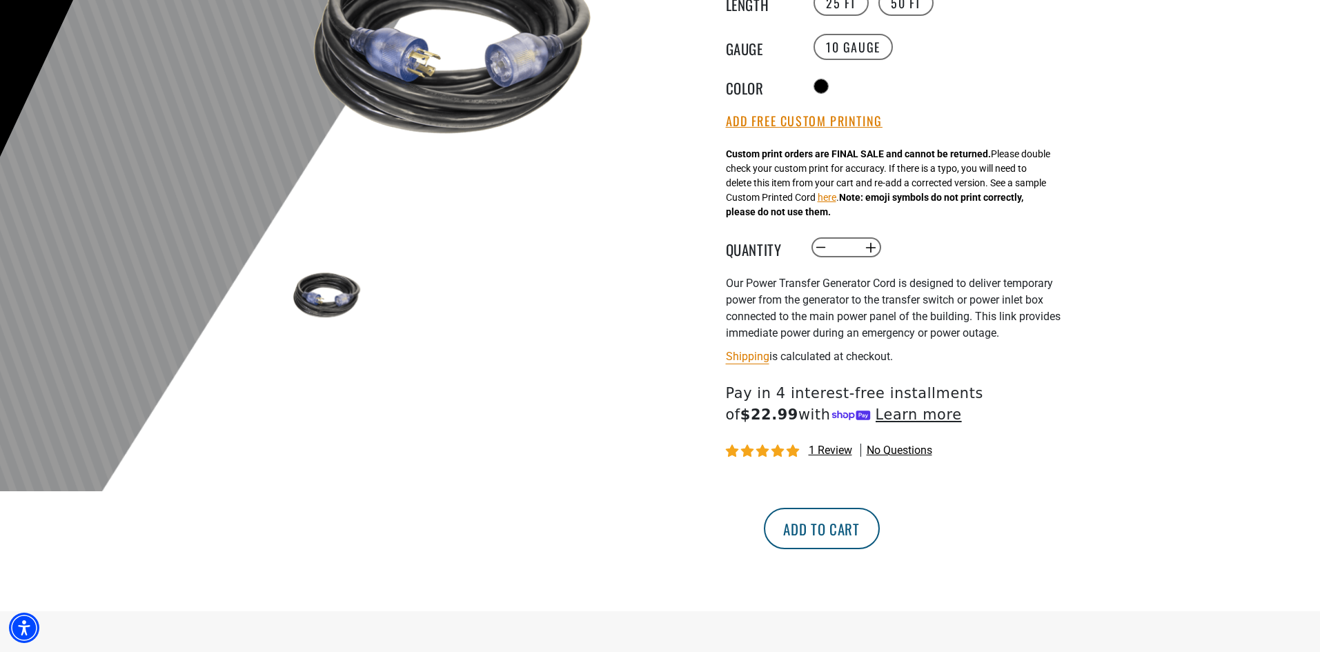
click at [880, 535] on button "Add to cart" at bounding box center [822, 528] width 116 height 41
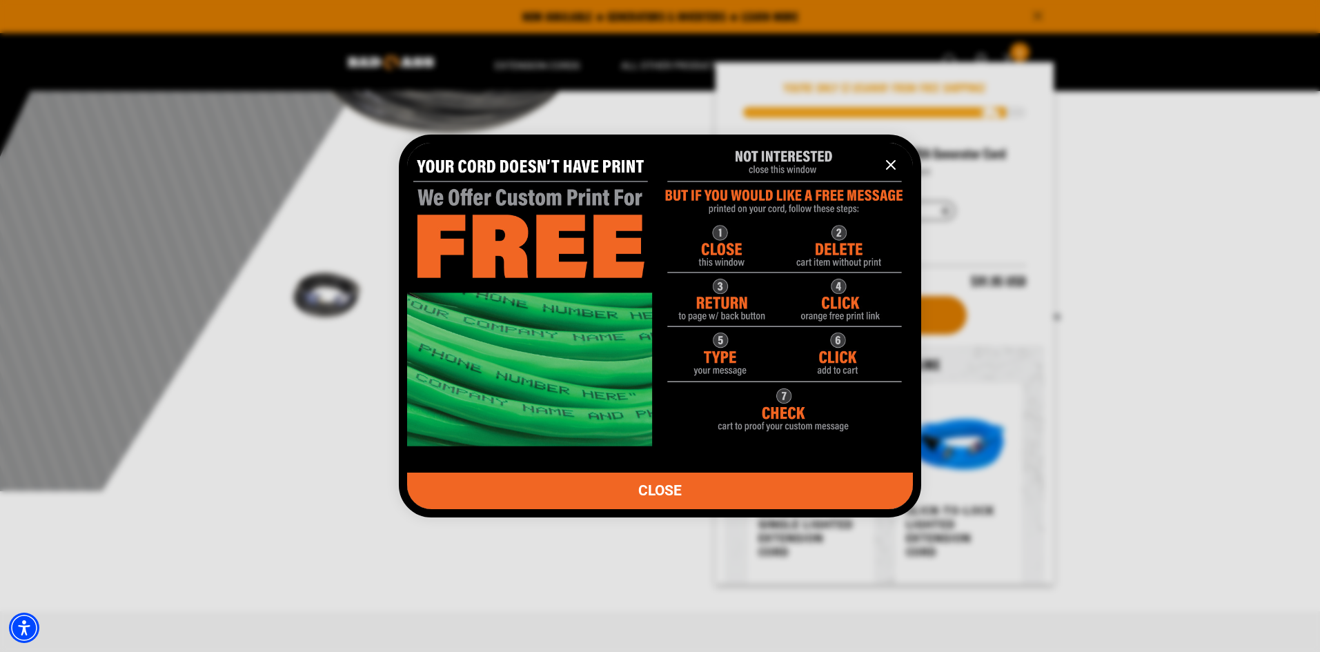
click at [655, 470] on div "CLOSE" at bounding box center [660, 326] width 506 height 366
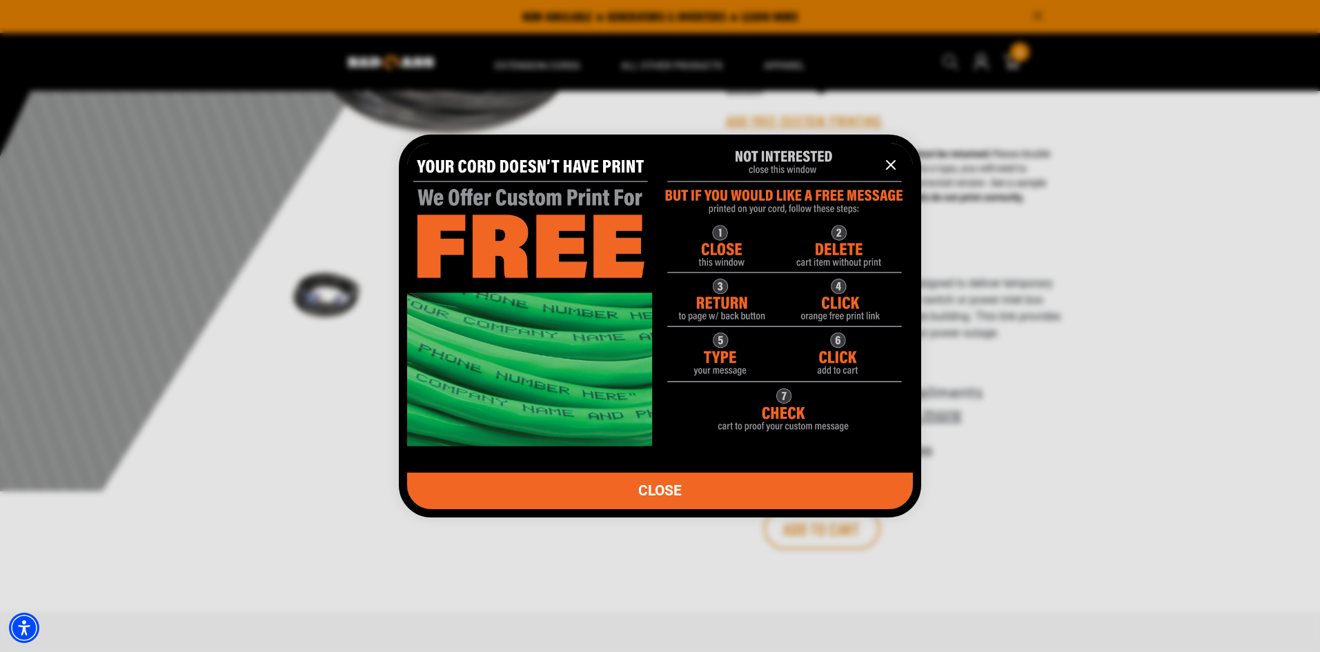
click at [655, 491] on span "CLOSE" at bounding box center [659, 491] width 43 height 14
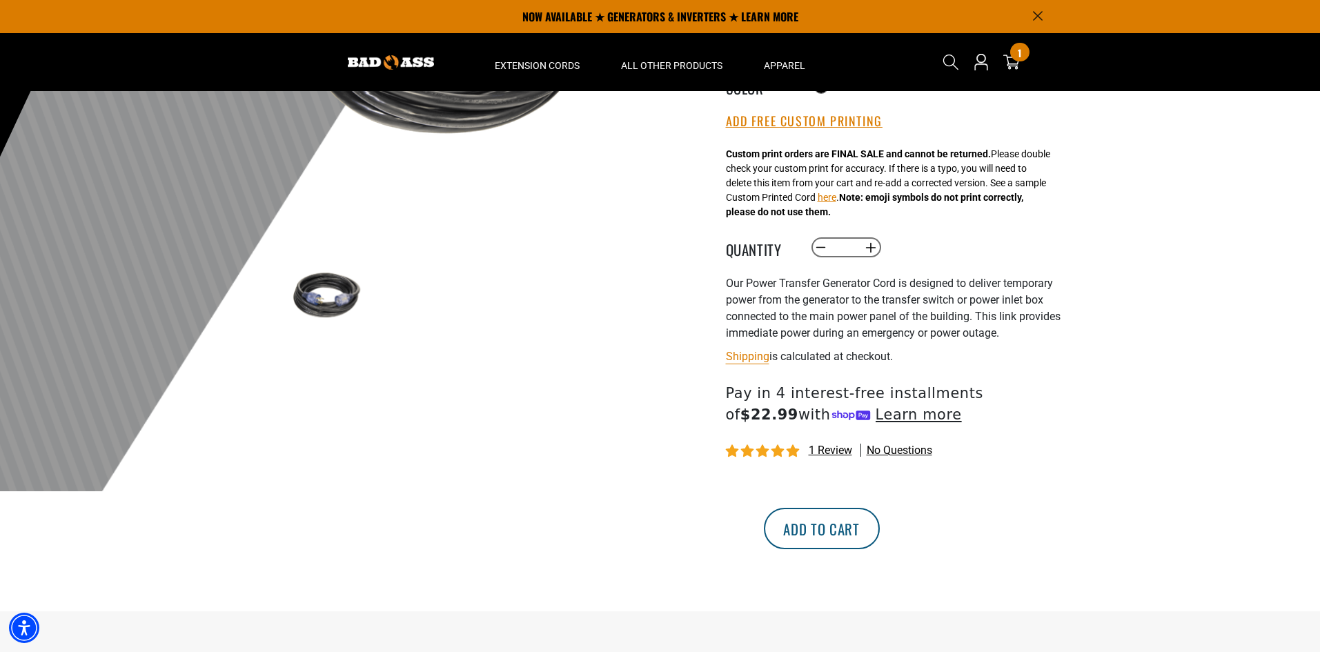
click at [880, 530] on button "Add to cart" at bounding box center [822, 528] width 116 height 41
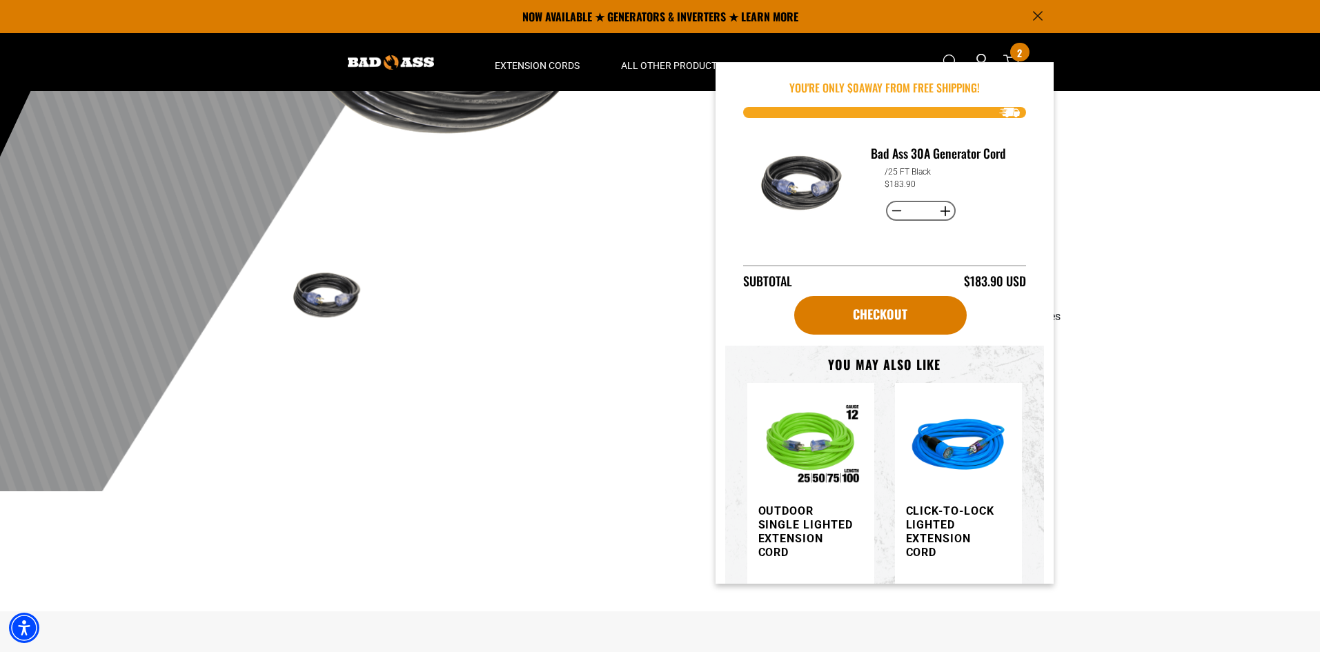
click at [888, 209] on button "Decrease quantity for Bad Ass 30A Generator Cord" at bounding box center [896, 210] width 21 height 23
type input "*"
click at [922, 521] on h3 "Click-to-Lock Lighted Extension Cord" at bounding box center [954, 531] width 97 height 55
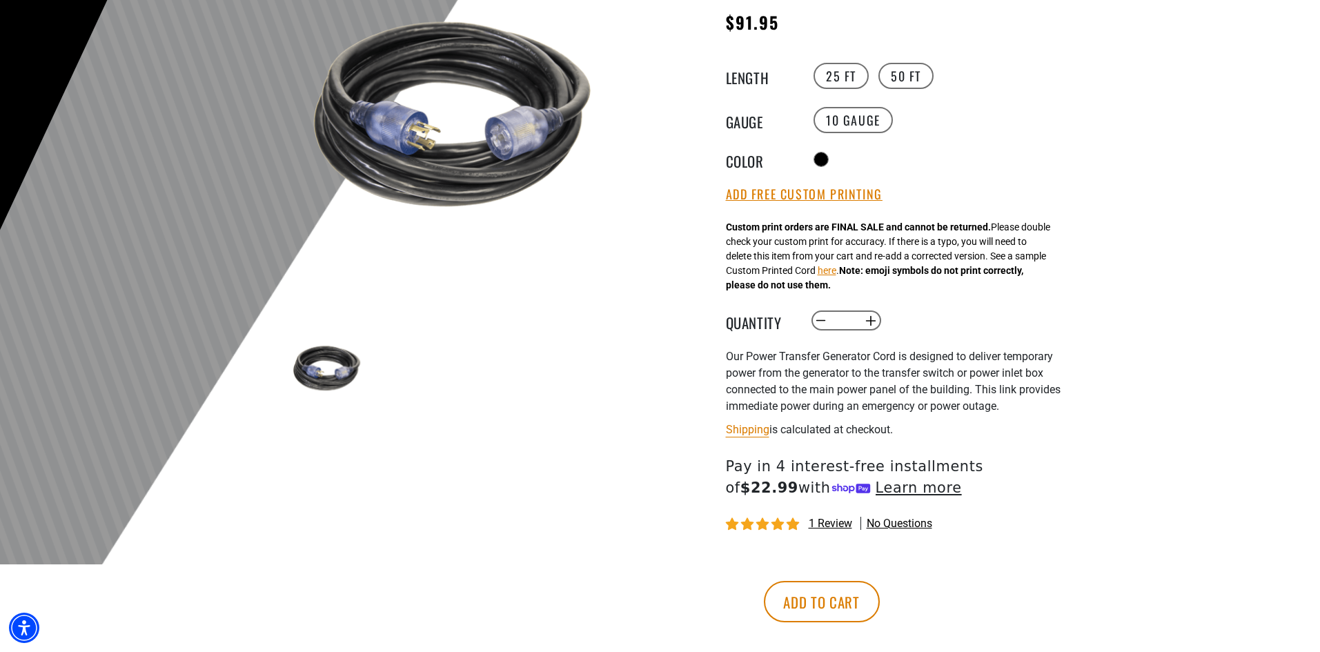
scroll to position [276, 0]
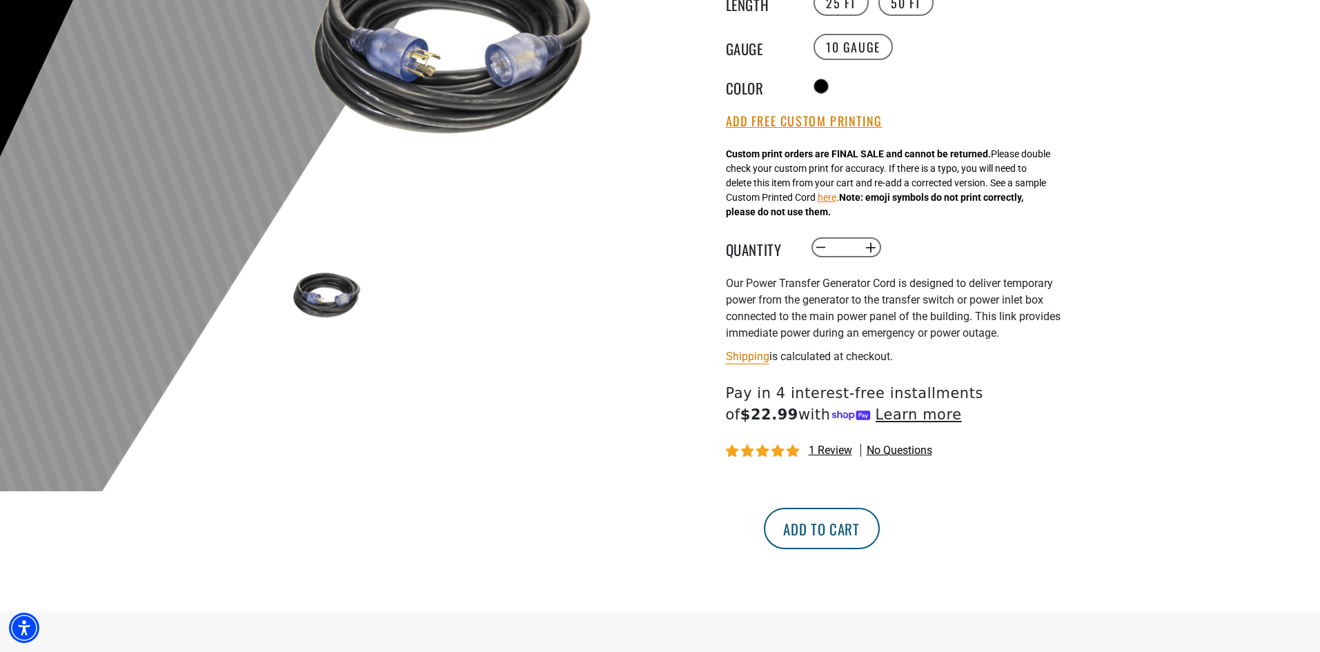
click at [880, 536] on button "Add to cart" at bounding box center [822, 528] width 116 height 41
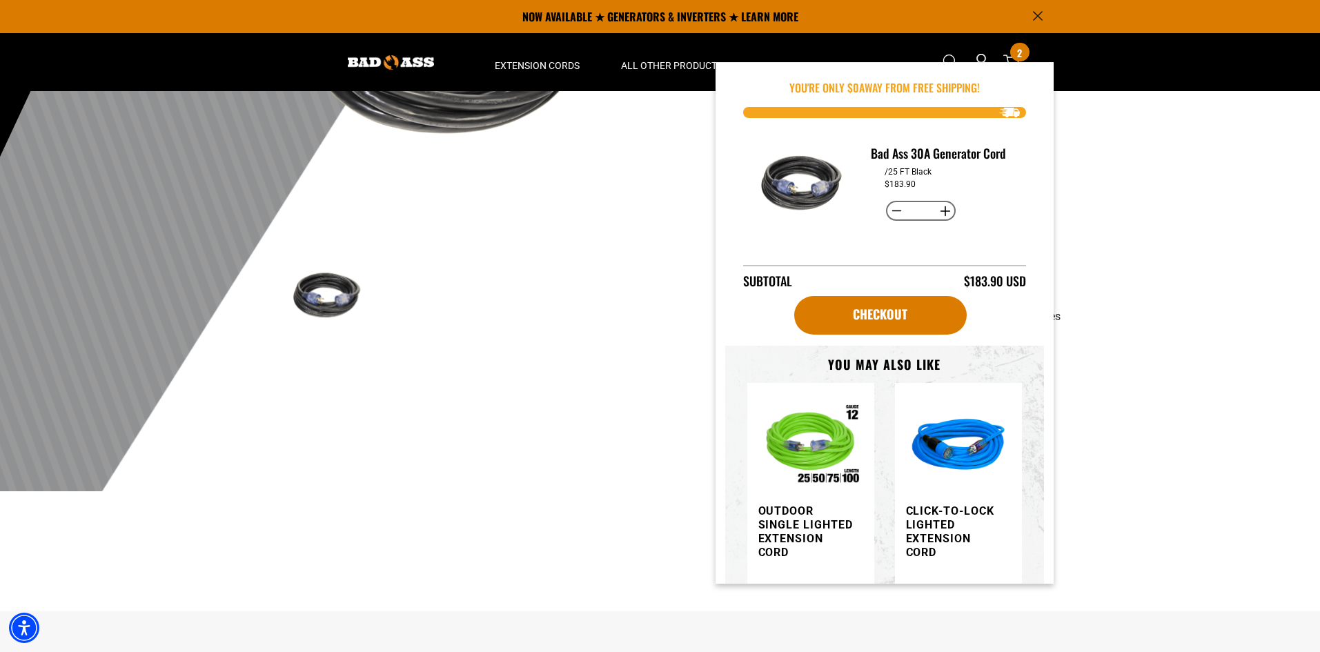
click at [886, 208] on button "Decrease quantity for Bad Ass 30A Generator Cord" at bounding box center [896, 210] width 21 height 23
type input "*"
click at [1018, 54] on span "1" at bounding box center [1019, 53] width 3 height 10
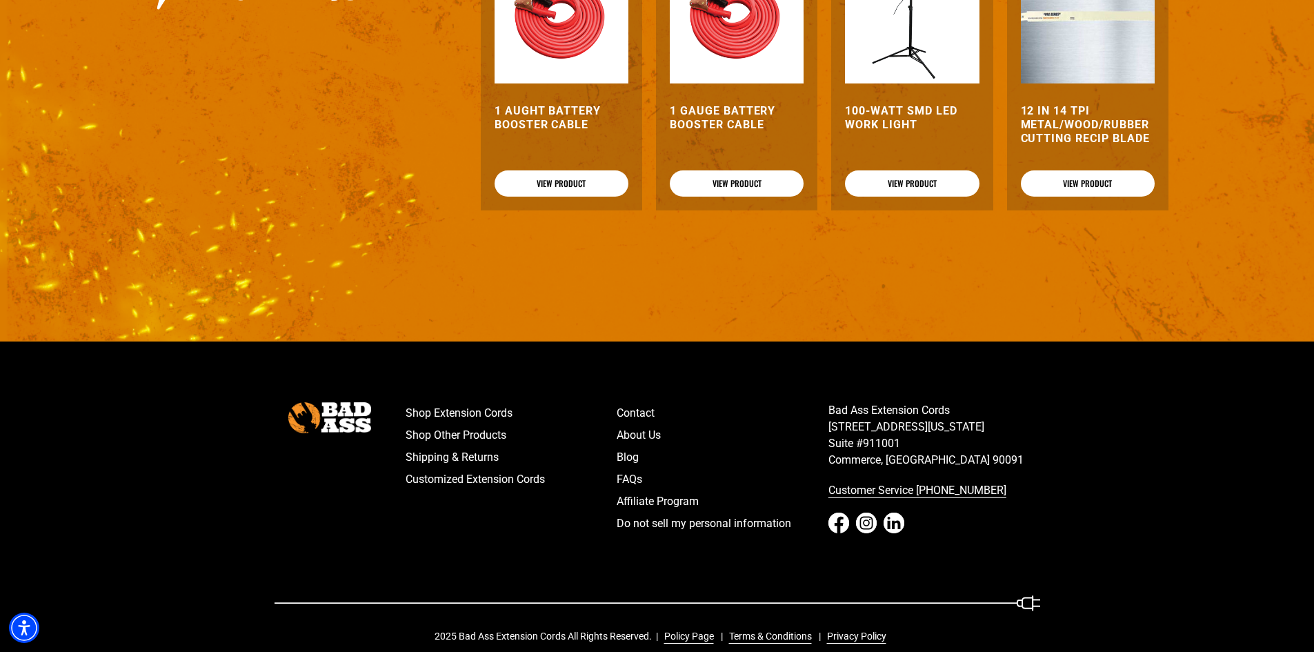
scroll to position [1040, 0]
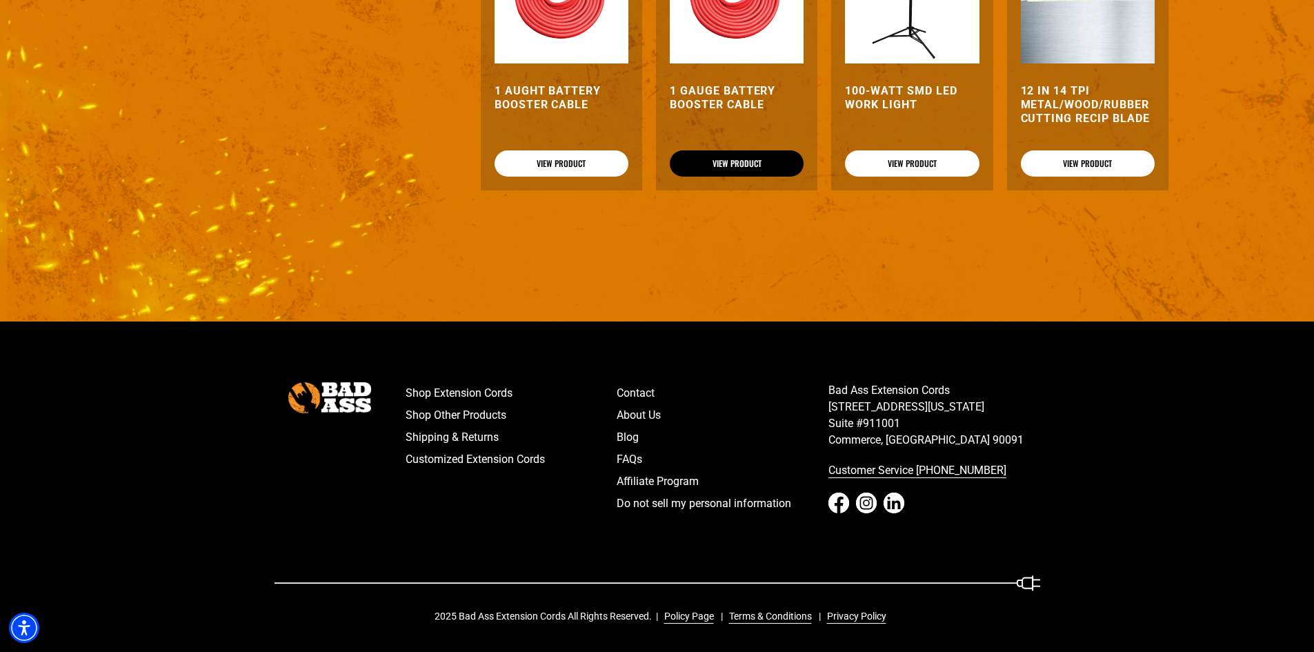
click at [723, 160] on link "View Product" at bounding box center [737, 163] width 134 height 26
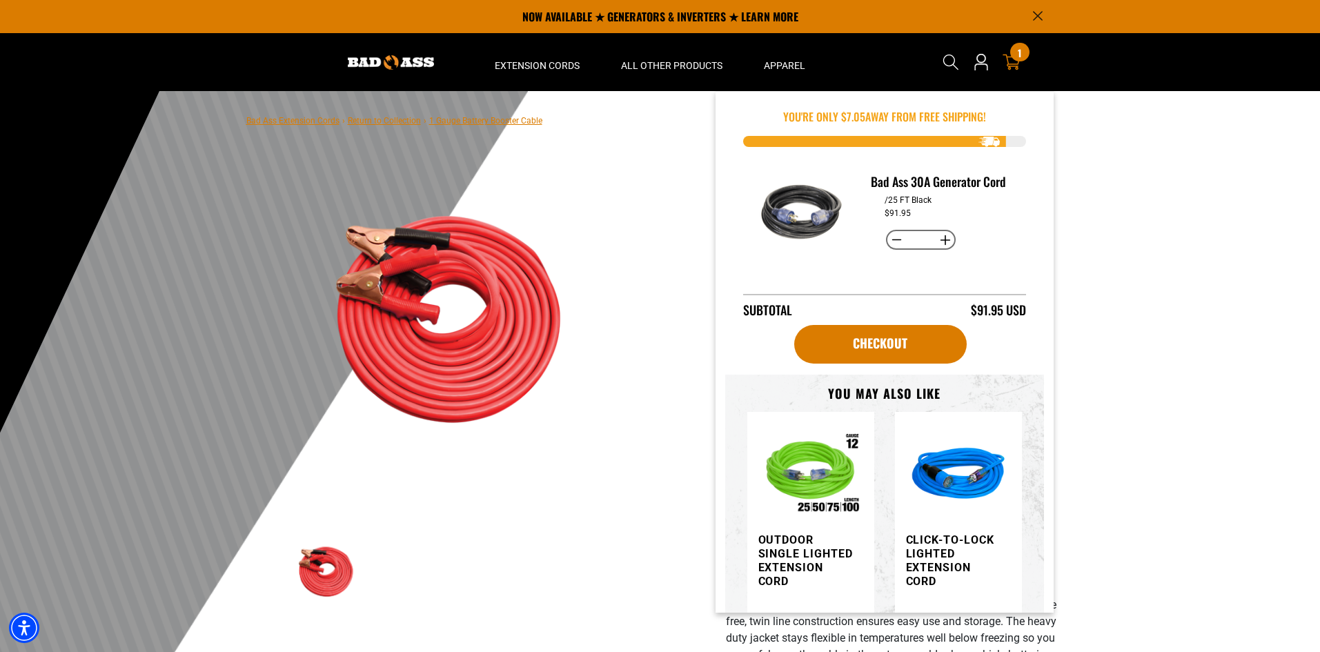
click at [1010, 57] on icon at bounding box center [1011, 63] width 18 height 16
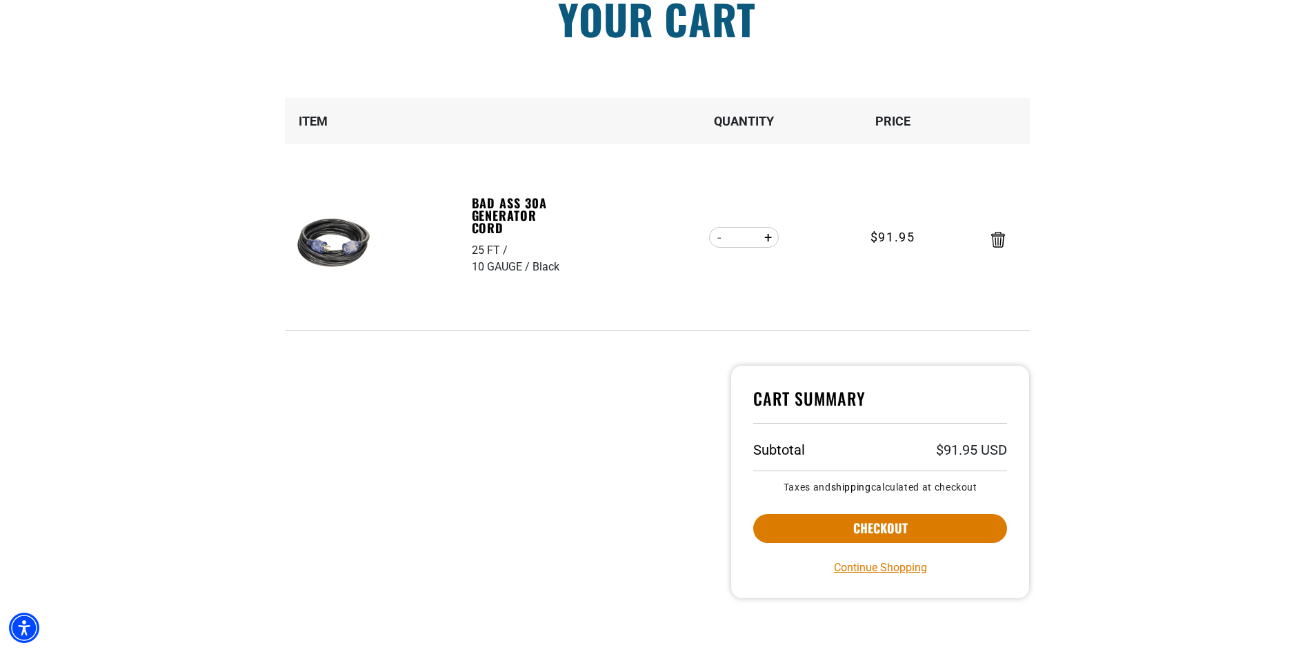
scroll to position [138, 0]
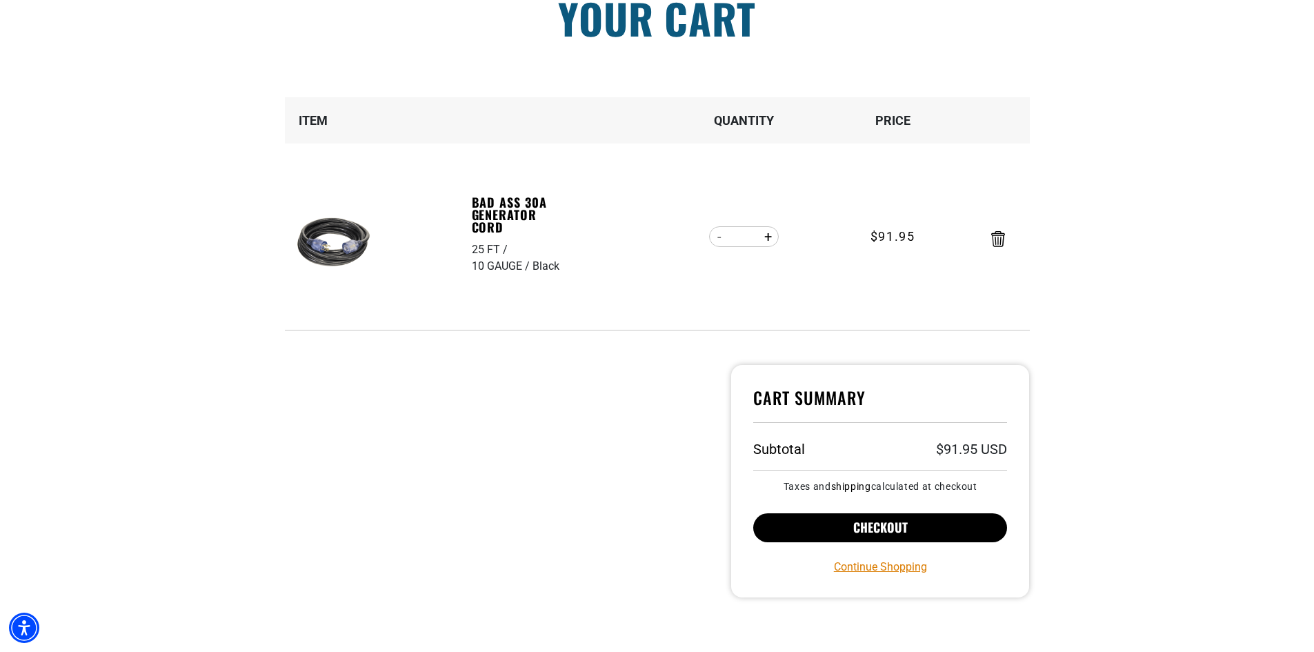
click at [821, 520] on button "Checkout" at bounding box center [880, 527] width 255 height 29
